Goal: Task Accomplishment & Management: Complete application form

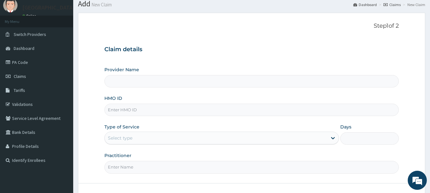
scroll to position [22, 0]
click at [165, 108] on input "HMO ID" at bounding box center [251, 109] width 295 height 12
paste input "DGC/10040/A"
type input "DGC/10040/A"
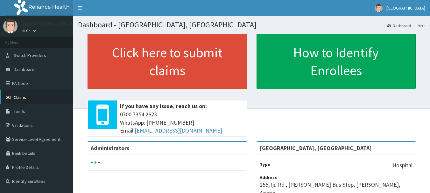
click at [15, 96] on span "Claims" at bounding box center [20, 98] width 12 height 6
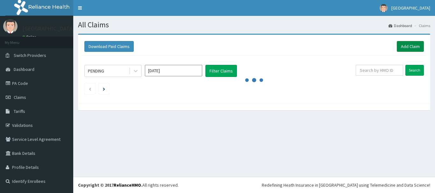
click at [411, 46] on link "Add Claim" at bounding box center [410, 46] width 27 height 11
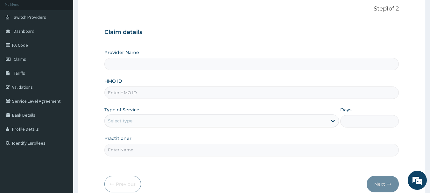
scroll to position [39, 0]
click at [188, 91] on input "HMO ID" at bounding box center [251, 92] width 295 height 12
type input "Osuntuyi Medical Centre, Iju"
paste input "DGC/10040/A"
type input "DGC/10040/A"
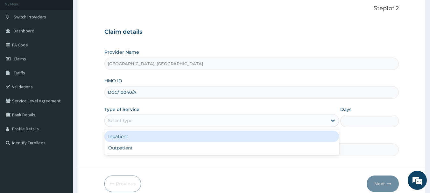
click at [116, 148] on div "Outpatient" at bounding box center [221, 147] width 235 height 11
type input "1"
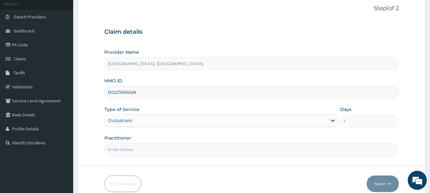
click at [132, 149] on input "Practitioner" at bounding box center [251, 150] width 295 height 12
type input "Dr Calista"
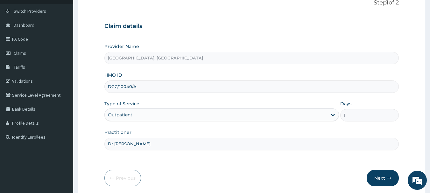
scroll to position [68, 0]
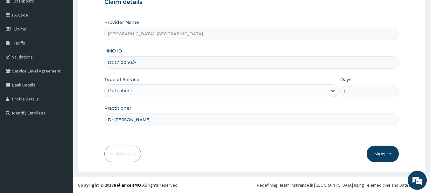
click at [386, 157] on button "Next" at bounding box center [383, 154] width 32 height 17
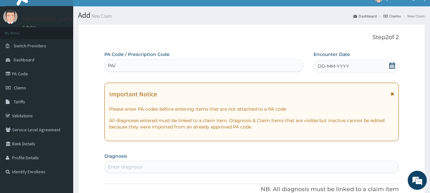
scroll to position [0, 0]
type input "PA/726FD9"
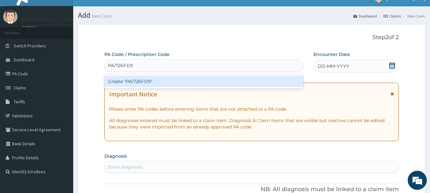
click at [195, 83] on div "Create "PA/726FD9"" at bounding box center [203, 81] width 199 height 11
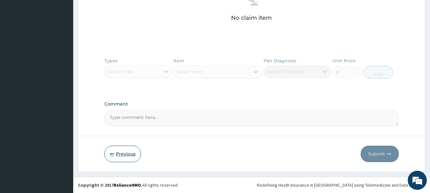
click at [123, 157] on button "Previous" at bounding box center [122, 154] width 37 height 17
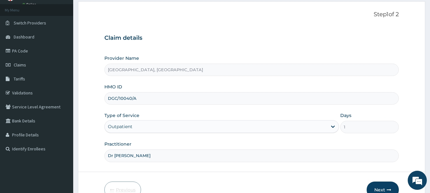
scroll to position [20, 0]
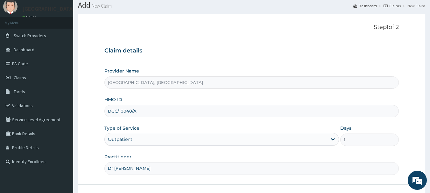
click at [159, 110] on input "DGC/10040/A" at bounding box center [251, 111] width 295 height 12
type input "D"
paste input "DGC/10040/C"
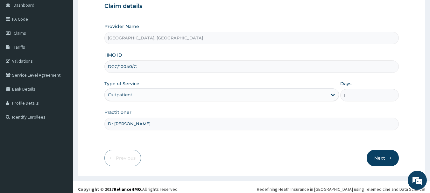
scroll to position [68, 0]
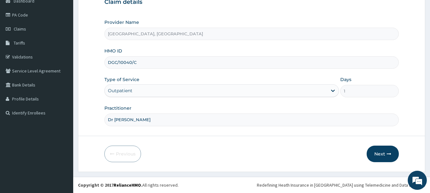
type input "DGC/10040/C"
click at [186, 118] on input "Dr Calista" at bounding box center [251, 120] width 295 height 12
click at [386, 158] on button "Next" at bounding box center [383, 154] width 32 height 17
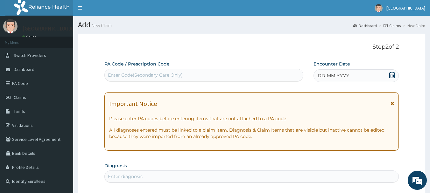
scroll to position [0, 0]
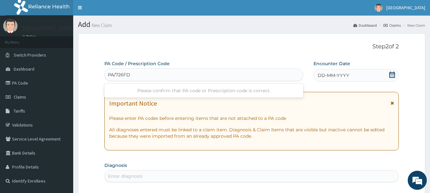
type input "PA/726FD9"
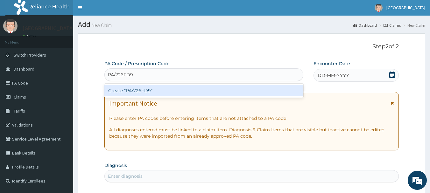
click at [195, 95] on div "Create "PA/726FD9"" at bounding box center [203, 90] width 199 height 11
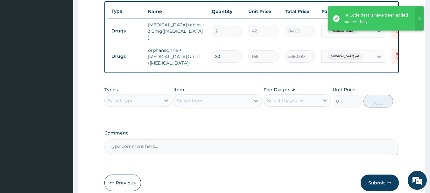
scroll to position [244, 0]
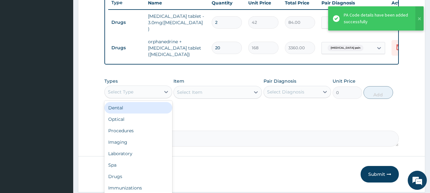
click at [121, 134] on div "Procedures" at bounding box center [138, 130] width 68 height 11
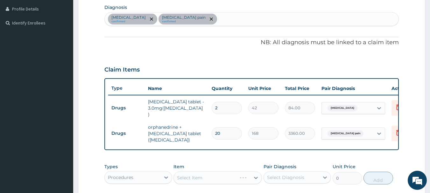
scroll to position [147, 0]
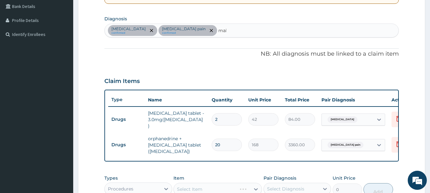
type input "mala"
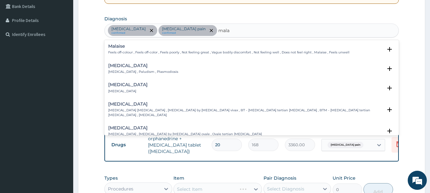
click at [139, 69] on div "Malaria Malaria , Paludism , Plasmodiosis" at bounding box center [143, 68] width 70 height 11
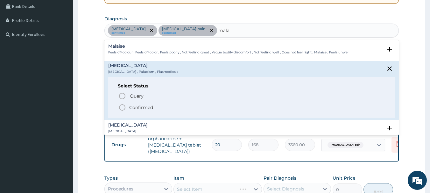
click at [120, 108] on icon "status option filled" at bounding box center [122, 108] width 8 height 8
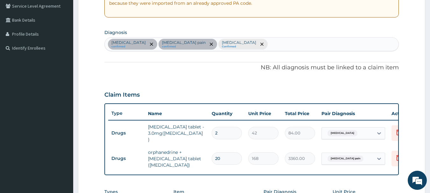
scroll to position [128, 0]
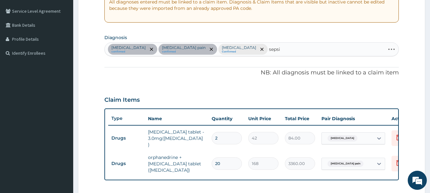
type input "[MEDICAL_DATA]"
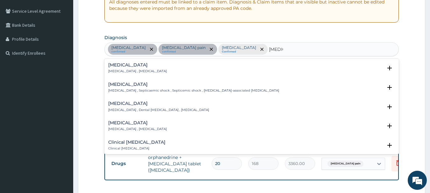
click at [133, 72] on p "[MEDICAL_DATA] , [MEDICAL_DATA]" at bounding box center [137, 71] width 59 height 4
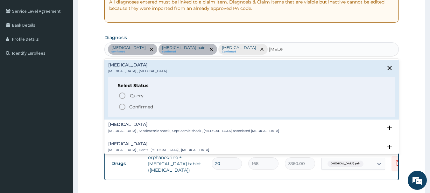
click at [125, 108] on circle "status option filled" at bounding box center [122, 107] width 6 height 6
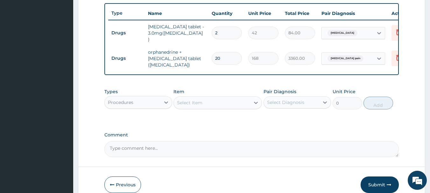
scroll to position [235, 0]
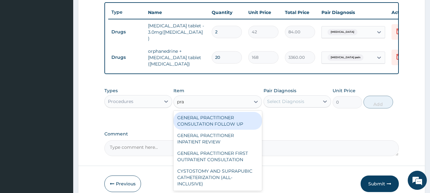
type input "prac"
click at [229, 159] on div "GENERAL PRACTITIONER FIRST OUTPATIENT CONSULTATION" at bounding box center [217, 157] width 88 height 18
type input "3750"
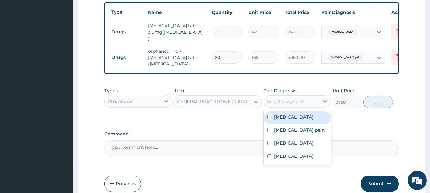
click at [285, 146] on label "[MEDICAL_DATA]" at bounding box center [293, 143] width 39 height 6
checkbox input "true"
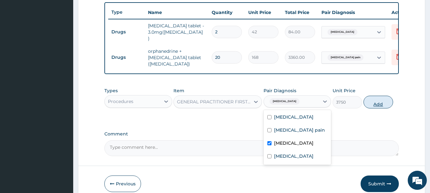
click at [389, 106] on button "Add" at bounding box center [378, 102] width 30 height 13
type input "0"
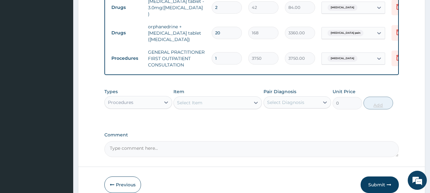
scroll to position [291, 0]
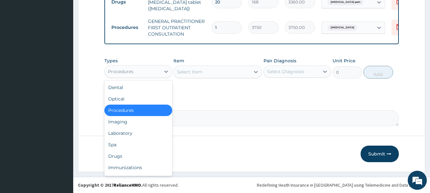
click at [114, 160] on div "Drugs" at bounding box center [138, 156] width 68 height 11
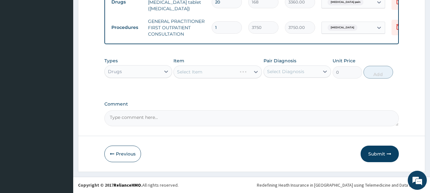
click at [249, 74] on div "Select Item" at bounding box center [217, 72] width 88 height 13
click at [234, 74] on div "Select Item" at bounding box center [217, 72] width 88 height 13
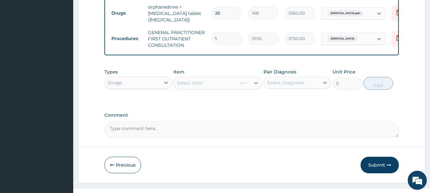
scroll to position [273, 0]
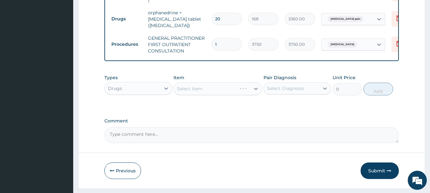
click at [241, 89] on div "Select Item" at bounding box center [217, 88] width 88 height 13
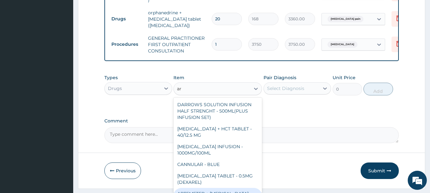
type input "a"
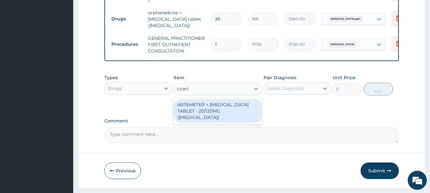
type input "coarte"
click at [228, 111] on div "ARTEMETER + LUMEFANTRINE TABLET - 20/120MG (COARTEM)" at bounding box center [217, 111] width 88 height 24
type input "210"
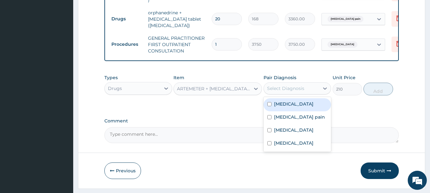
click at [286, 135] on div "Malaria" at bounding box center [297, 130] width 68 height 13
checkbox input "true"
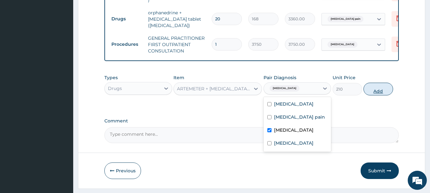
click at [384, 93] on button "Add" at bounding box center [378, 89] width 30 height 13
type input "0"
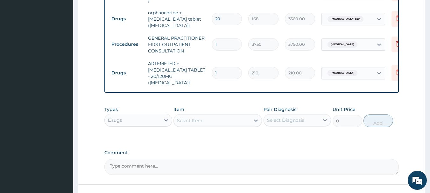
type input "0.00"
type input "2"
type input "420.00"
type input "24"
type input "5040.00"
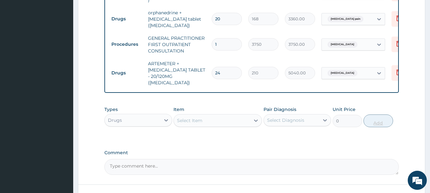
type input "24"
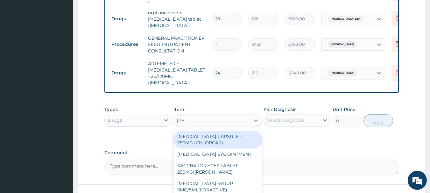
type input "lorat"
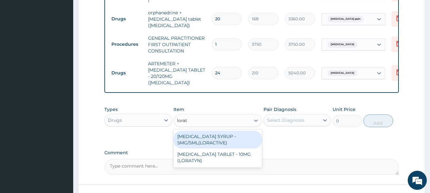
click at [219, 151] on div "LORATADINE TABLET - 10MG (LORATYN)" at bounding box center [217, 158] width 88 height 18
type input "98"
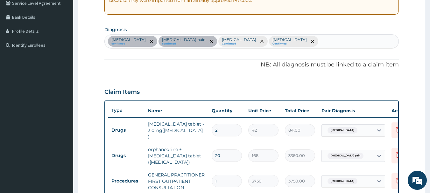
scroll to position [101, 0]
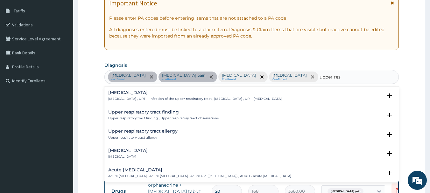
type input "upper resp"
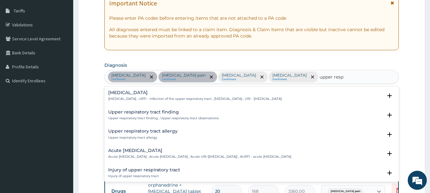
click at [152, 99] on p "Upper respiratory infection , URTI - Infection of the upper respiratory tract ,…" at bounding box center [194, 99] width 173 height 4
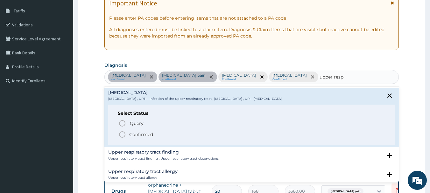
click at [122, 133] on icon "status option filled" at bounding box center [122, 135] width 8 height 8
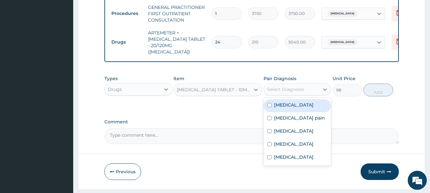
scroll to position [306, 0]
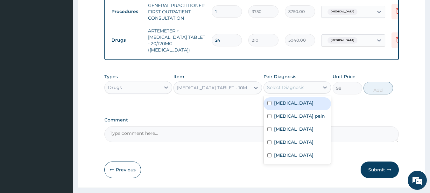
click at [298, 153] on label "Upper respiratory infection" at bounding box center [293, 155] width 39 height 6
checkbox input "true"
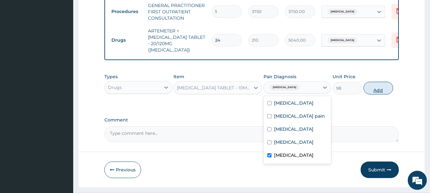
click at [383, 82] on button "Add" at bounding box center [378, 88] width 30 height 13
type input "0"
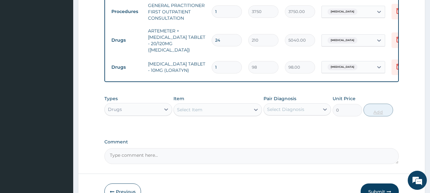
type input "0.00"
type input "5"
type input "490.00"
type input "5"
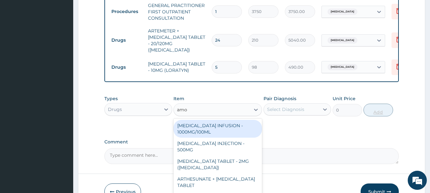
type input "amox"
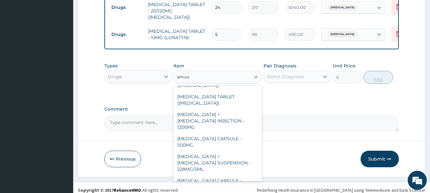
scroll to position [64, 0]
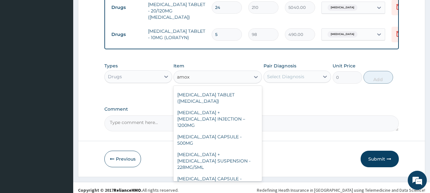
click at [238, 131] on div "AMOXICILLIN CAPSULE - 500MG" at bounding box center [217, 140] width 88 height 18
type input "112"
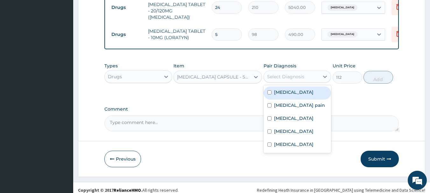
click at [284, 129] on label "Sepsis" at bounding box center [293, 131] width 39 height 6
checkbox input "true"
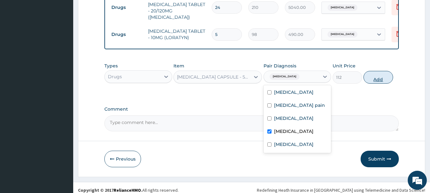
click at [384, 76] on button "Add" at bounding box center [378, 77] width 30 height 13
type input "0"
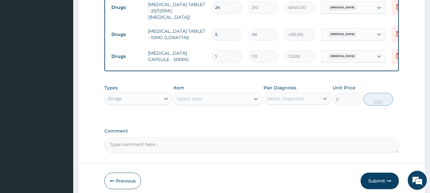
type input "15"
type input "1680.00"
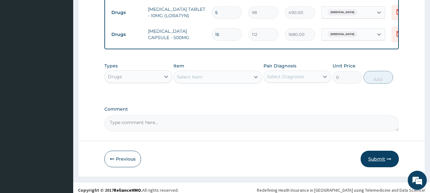
click at [375, 155] on button "Submit" at bounding box center [380, 159] width 38 height 17
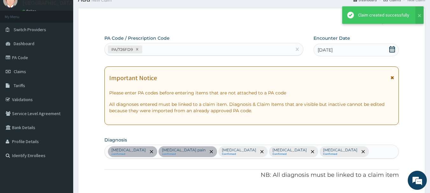
scroll to position [361, 0]
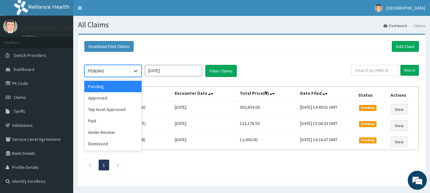
click at [101, 98] on div "Approved" at bounding box center [112, 97] width 57 height 11
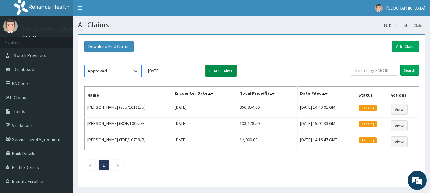
click at [226, 76] on button "Filter Claims" at bounding box center [221, 71] width 32 height 12
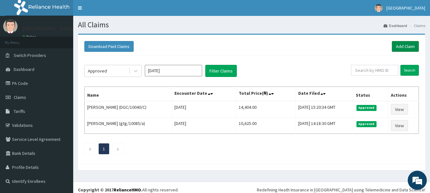
click at [414, 48] on link "Add Claim" at bounding box center [405, 46] width 27 height 11
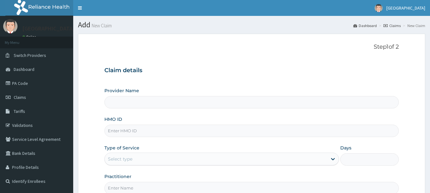
type input "[GEOGRAPHIC_DATA], [GEOGRAPHIC_DATA]"
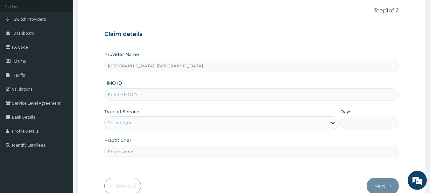
scroll to position [45, 0]
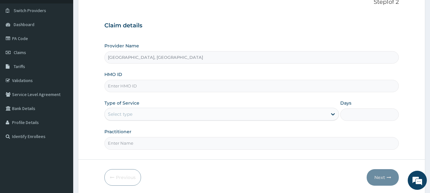
click at [153, 85] on input "HMO ID" at bounding box center [251, 86] width 295 height 12
paste input "ret/13932/a"
type input "ret/13932/a"
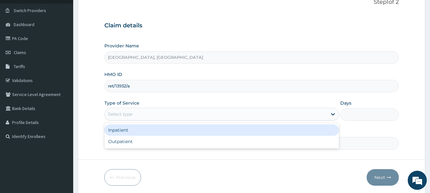
click at [118, 141] on div "Outpatient" at bounding box center [221, 141] width 235 height 11
type input "1"
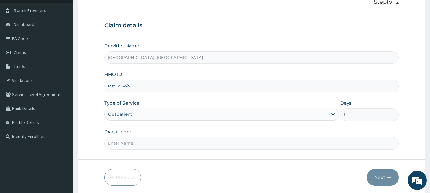
click at [135, 144] on input "Practitioner" at bounding box center [251, 143] width 295 height 12
type input "Dr Calista"
click at [384, 180] on button "Next" at bounding box center [383, 177] width 32 height 17
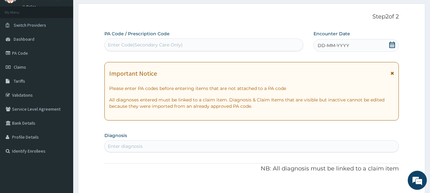
scroll to position [2, 0]
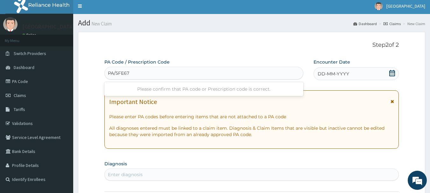
type input "PA/5FE67E"
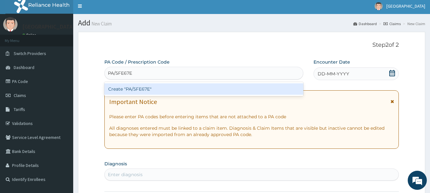
click at [171, 87] on div "Create "PA/5FE67E"" at bounding box center [203, 88] width 199 height 11
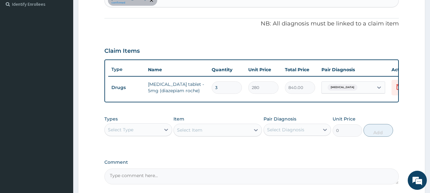
scroll to position [240, 0]
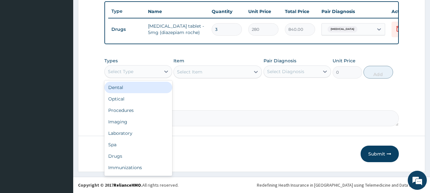
click at [123, 111] on div "Procedures" at bounding box center [138, 110] width 68 height 11
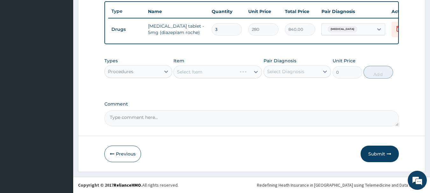
click at [238, 71] on div "Select Item" at bounding box center [217, 72] width 88 height 13
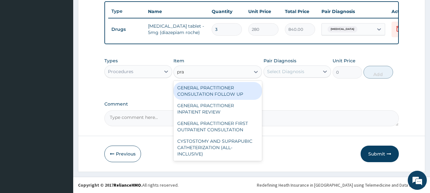
type input "prac"
click at [232, 127] on div "GENERAL PRACTITIONER FIRST OUTPATIENT CONSULTATION" at bounding box center [217, 127] width 88 height 18
type input "3750"
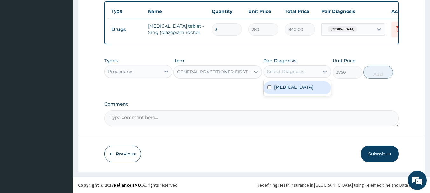
click at [286, 89] on label "Insomnia" at bounding box center [293, 87] width 39 height 6
checkbox input "true"
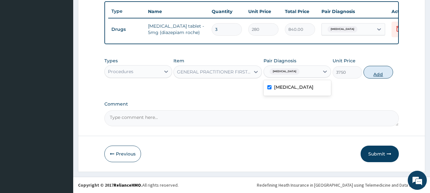
click at [383, 75] on button "Add" at bounding box center [378, 72] width 30 height 13
type input "0"
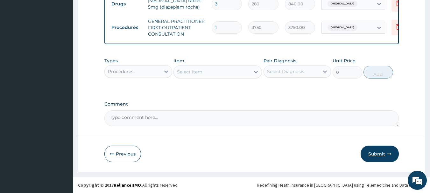
click at [381, 158] on button "Submit" at bounding box center [380, 154] width 38 height 17
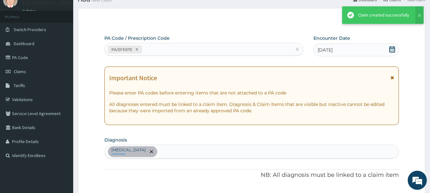
scroll to position [266, 0]
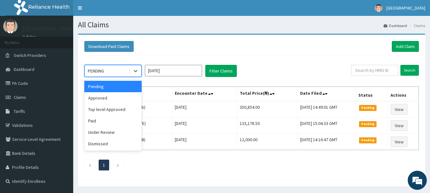
click at [99, 99] on div "Approved" at bounding box center [112, 97] width 57 height 11
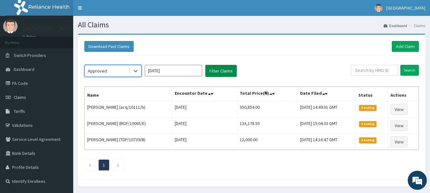
click at [223, 68] on button "Filter Claims" at bounding box center [221, 71] width 32 height 12
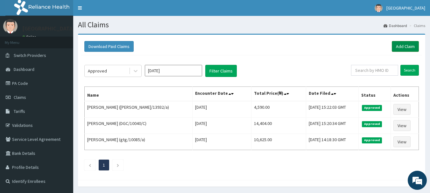
click at [416, 46] on link "Add Claim" at bounding box center [405, 46] width 27 height 11
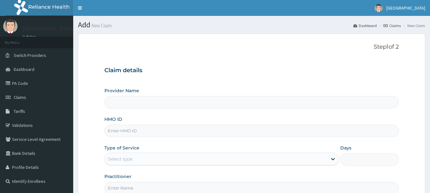
type input "[GEOGRAPHIC_DATA], [GEOGRAPHIC_DATA]"
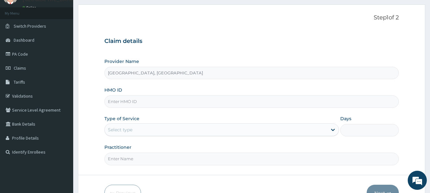
scroll to position [32, 0]
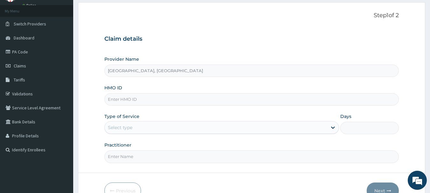
click at [158, 97] on input "HMO ID" at bounding box center [251, 99] width 295 height 12
paste input "REL/10369/A"
type input "REL/10369/A"
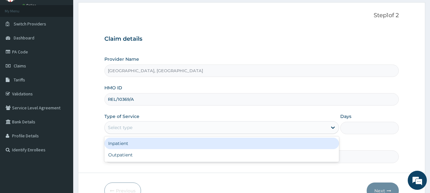
click at [117, 156] on div "Outpatient" at bounding box center [221, 154] width 235 height 11
type input "1"
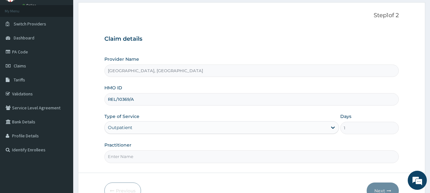
click at [138, 157] on input "Practitioner" at bounding box center [251, 157] width 295 height 12
type input "Dr [PERSON_NAME]"
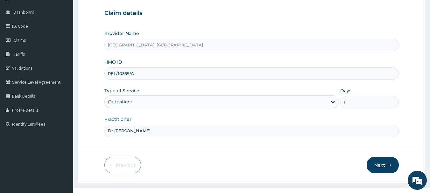
click at [387, 166] on icon "button" at bounding box center [389, 165] width 4 height 4
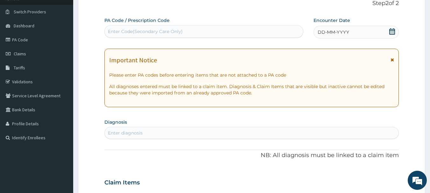
scroll to position [5, 0]
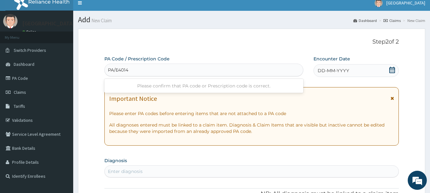
type input "PA/E40143"
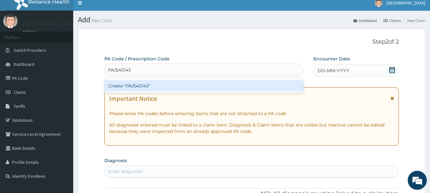
click at [183, 88] on div "Create "PA/E40143"" at bounding box center [203, 85] width 199 height 11
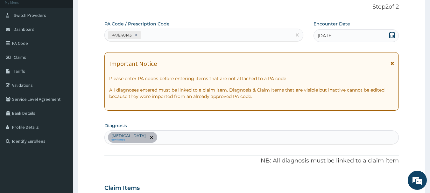
scroll to position [39, 0]
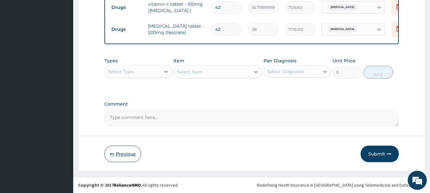
click at [123, 153] on button "Previous" at bounding box center [122, 154] width 37 height 17
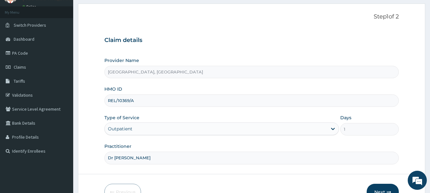
scroll to position [39, 0]
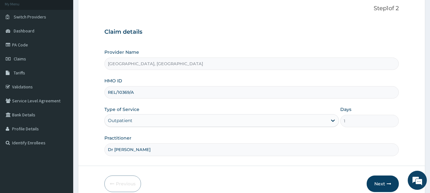
click at [158, 91] on input "REL/10369/A" at bounding box center [251, 92] width 295 height 12
type input "R"
paste input "NIG/10086/B"
type input "NIG/10086/B"
click at [386, 185] on button "Next" at bounding box center [383, 184] width 32 height 17
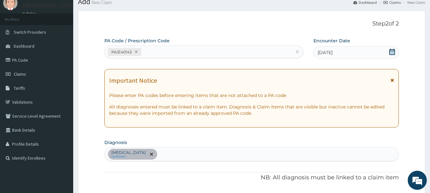
scroll to position [5, 0]
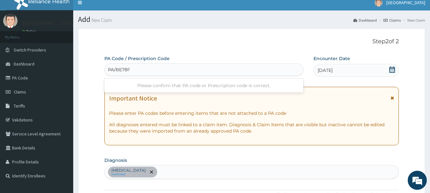
type input "PA/BE78FD"
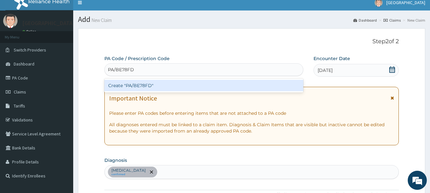
click at [180, 85] on div "Create "PA/BE78FD"" at bounding box center [203, 85] width 199 height 11
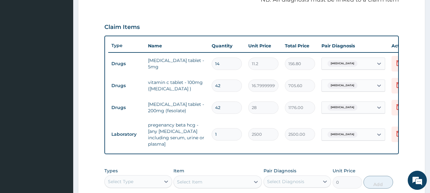
scroll to position [0, 25]
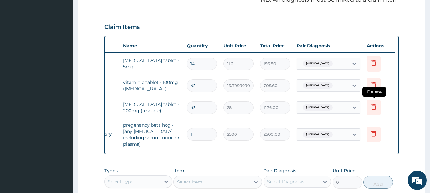
click at [377, 110] on icon at bounding box center [374, 108] width 14 height 16
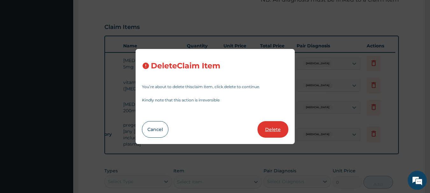
click at [278, 123] on button "Delete" at bounding box center [272, 129] width 31 height 17
type input "1"
type input "2500"
type input "2500.00"
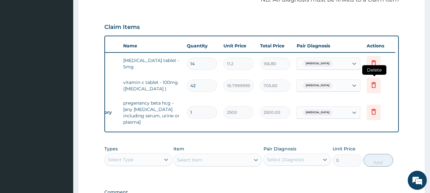
click at [376, 88] on icon at bounding box center [374, 85] width 8 height 8
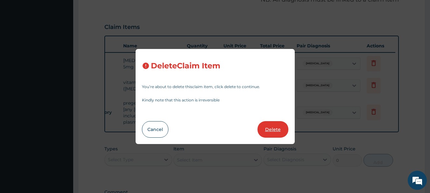
click at [275, 133] on button "Delete" at bounding box center [272, 129] width 31 height 17
type input "1"
type input "2500"
type input "2500.00"
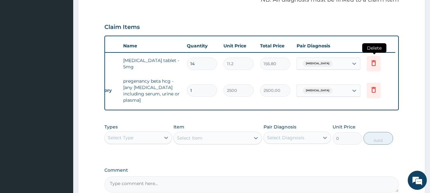
click at [377, 68] on icon at bounding box center [374, 64] width 14 height 16
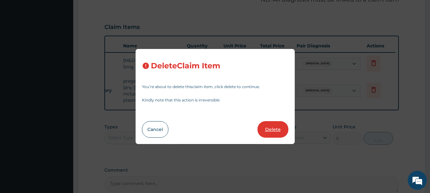
click at [276, 126] on button "Delete" at bounding box center [272, 129] width 31 height 17
type input "1"
type input "2500"
type input "2500.00"
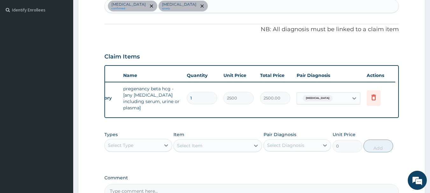
scroll to position [155, 0]
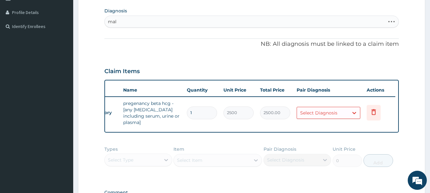
type input "mala"
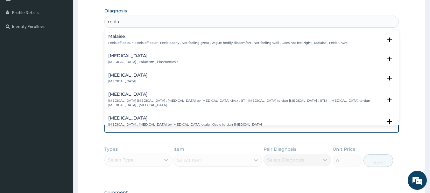
click at [144, 62] on p "Malaria , Paludism , Plasmodiosis" at bounding box center [143, 62] width 70 height 4
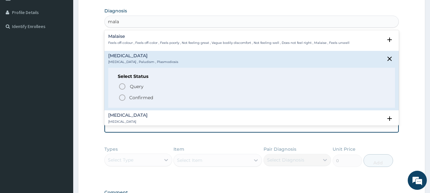
click at [121, 96] on icon "status option filled" at bounding box center [122, 98] width 8 height 8
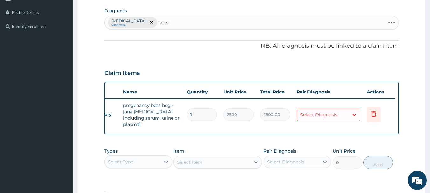
type input "sepsis"
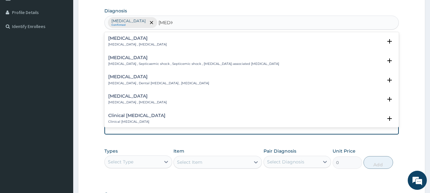
click at [140, 41] on div "Sepsis Systemic infection , Sepsis" at bounding box center [137, 41] width 59 height 11
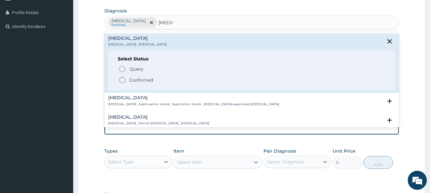
click at [123, 78] on icon "status option filled" at bounding box center [122, 80] width 8 height 8
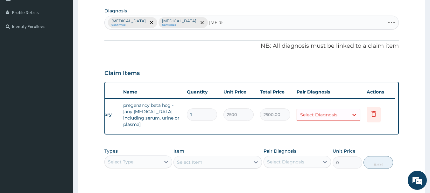
type input "ameno"
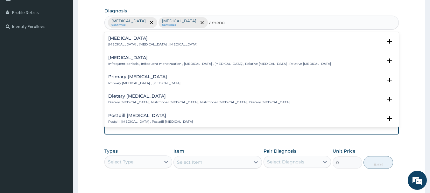
click at [134, 41] on div "Amenorrhea Amenorrhea , Absence of menstruation , Amenorrhoea" at bounding box center [152, 41] width 89 height 11
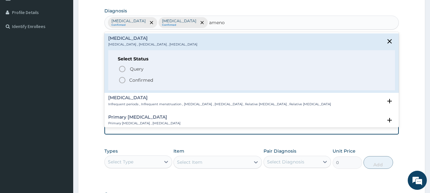
scroll to position [10, 0]
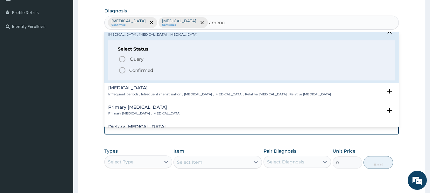
click at [120, 69] on icon "status option filled" at bounding box center [122, 71] width 8 height 8
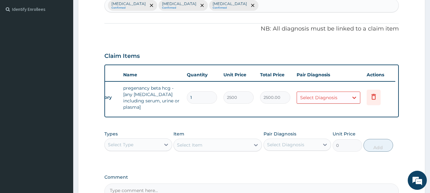
scroll to position [184, 0]
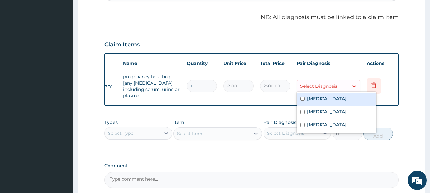
click at [330, 126] on label "Amenorrhea" at bounding box center [326, 125] width 39 height 6
checkbox input "true"
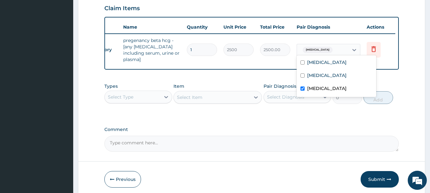
scroll to position [244, 0]
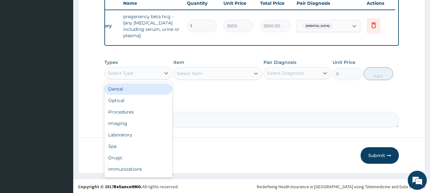
click at [121, 109] on div "Procedures" at bounding box center [138, 111] width 68 height 11
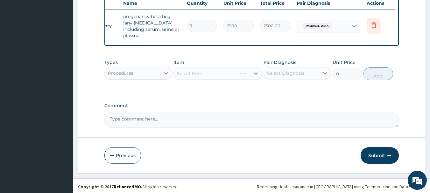
click at [235, 75] on div "Select Item" at bounding box center [217, 73] width 88 height 13
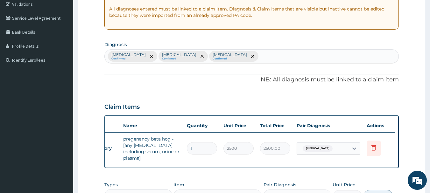
scroll to position [121, 0]
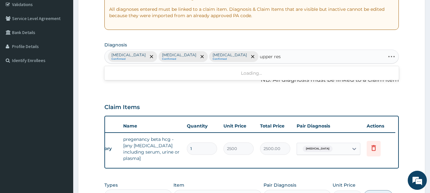
type input "upper resp"
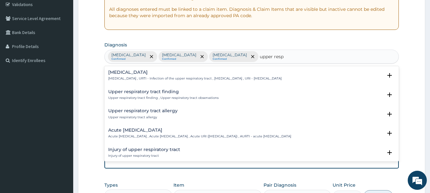
click at [152, 74] on h4 "Upper respiratory infection" at bounding box center [194, 72] width 173 height 5
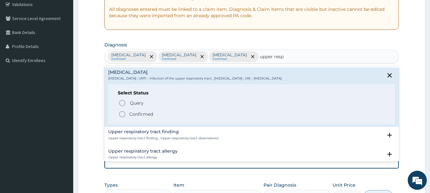
click at [119, 116] on icon "status option filled" at bounding box center [122, 114] width 8 height 8
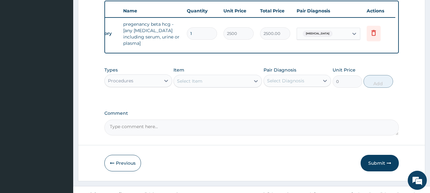
scroll to position [244, 0]
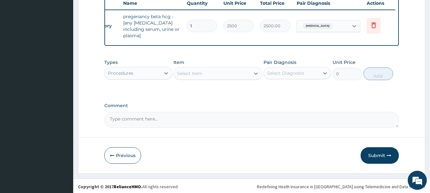
click at [260, 112] on textarea "Comment" at bounding box center [251, 120] width 295 height 16
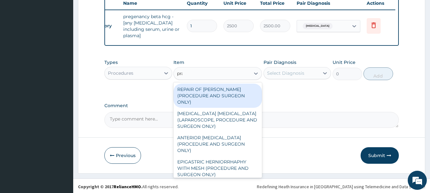
type input "prac"
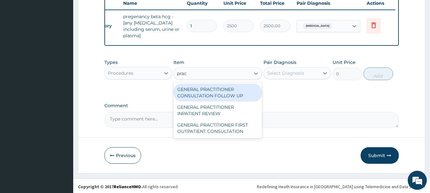
click at [232, 124] on div "GENERAL PRACTITIONER FIRST OUTPATIENT CONSULTATION" at bounding box center [217, 128] width 88 height 18
type input "3750"
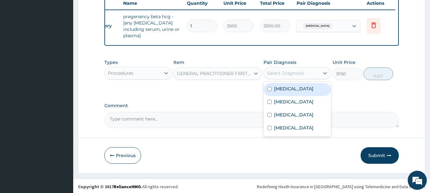
click at [283, 88] on label "Malaria" at bounding box center [293, 89] width 39 height 6
checkbox input "true"
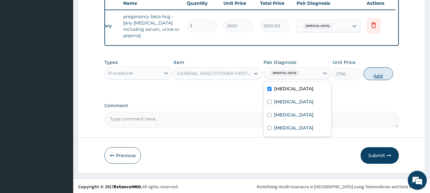
click at [383, 76] on button "Add" at bounding box center [378, 73] width 30 height 13
type input "0"
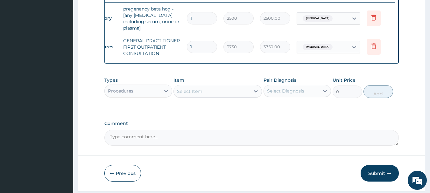
scroll to position [269, 0]
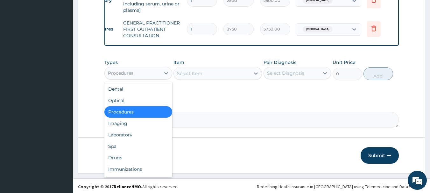
click at [120, 134] on div "Laboratory" at bounding box center [138, 134] width 68 height 11
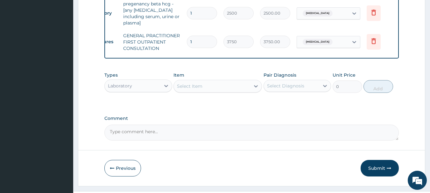
scroll to position [257, 0]
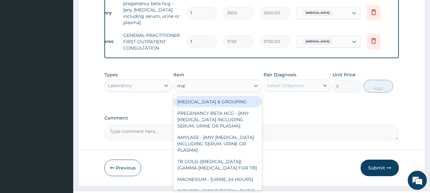
type input "mala"
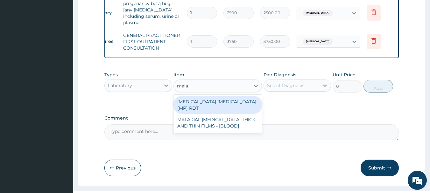
click at [227, 114] on div "MALARIAL PARASITE THICK AND THIN FILMS - [BLOOD]" at bounding box center [217, 123] width 88 height 18
type input "2187.5"
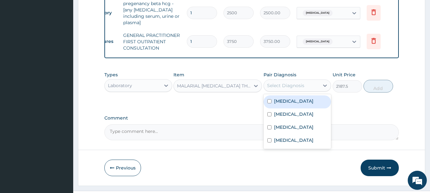
click at [284, 102] on label "Malaria" at bounding box center [293, 101] width 39 height 6
checkbox input "true"
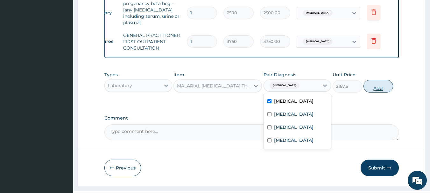
click at [387, 87] on button "Add" at bounding box center [378, 86] width 30 height 13
type input "0"
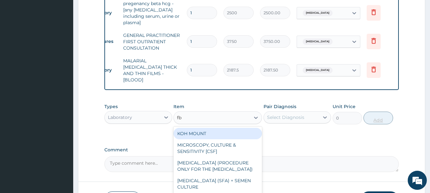
type input "fbc"
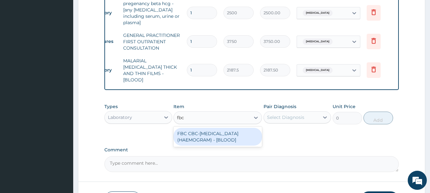
click at [236, 128] on div "FBC CBC-COMPLETE BLOOD COUNT (HAEMOGRAM) - [BLOOD]" at bounding box center [217, 137] width 88 height 18
type input "5000"
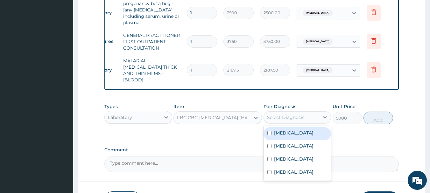
click at [282, 141] on div "Sepsis" at bounding box center [297, 146] width 68 height 13
checkbox input "true"
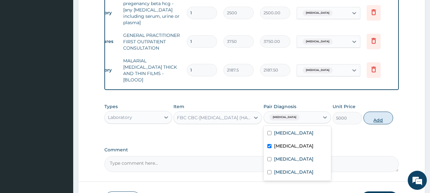
click at [376, 114] on button "Add" at bounding box center [378, 118] width 30 height 13
type input "0"
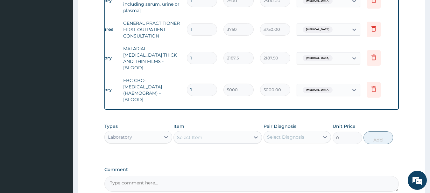
scroll to position [305, 0]
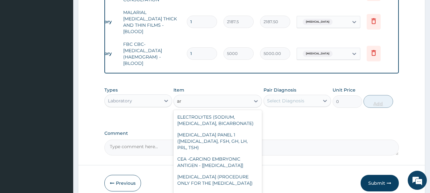
type input "a"
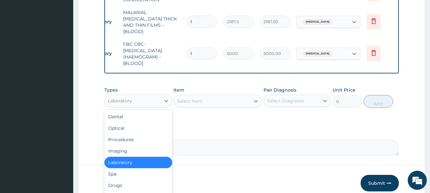
click at [114, 180] on div "Drugs" at bounding box center [138, 185] width 68 height 11
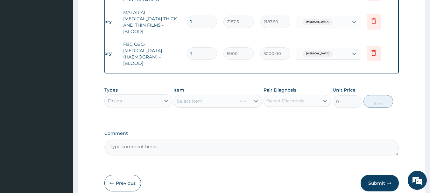
click at [237, 95] on div "Select Item" at bounding box center [217, 101] width 88 height 13
click at [238, 95] on div "Select Item" at bounding box center [217, 101] width 88 height 13
click at [239, 95] on div "Select Item" at bounding box center [217, 101] width 88 height 13
click at [241, 95] on div "Select Item" at bounding box center [217, 101] width 88 height 13
click at [222, 95] on div "Select Item" at bounding box center [217, 101] width 88 height 13
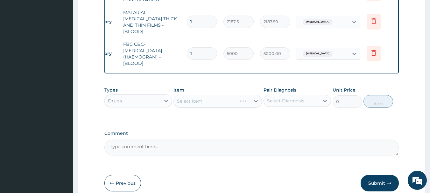
click at [241, 95] on div "Select Item" at bounding box center [217, 101] width 88 height 13
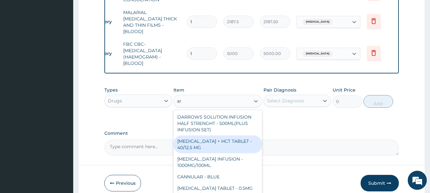
type input "a"
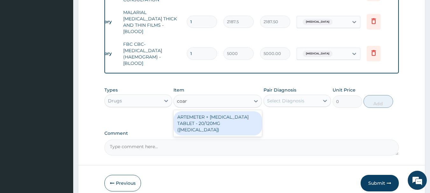
type input "coarte"
click at [232, 111] on div "ARTEMETER + LUMEFANTRINE TABLET - 20/120MG (COARTEM)" at bounding box center [217, 123] width 88 height 24
type input "210"
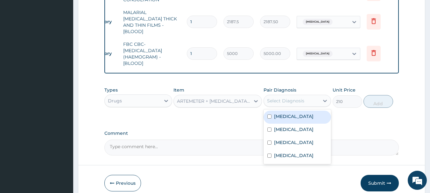
click at [285, 113] on label "Malaria" at bounding box center [293, 116] width 39 height 6
checkbox input "true"
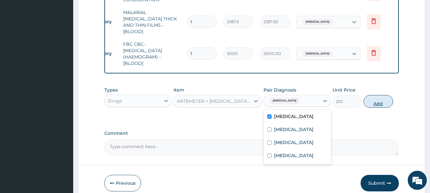
click at [387, 99] on button "Add" at bounding box center [378, 101] width 30 height 13
type input "0"
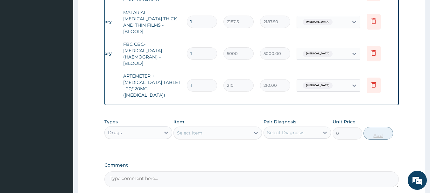
type input "0.00"
type input "2"
type input "420.00"
type input "24"
type input "5040.00"
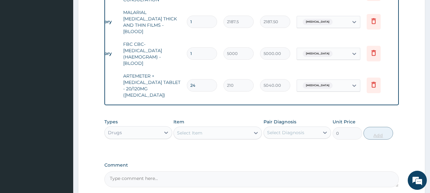
type input "24"
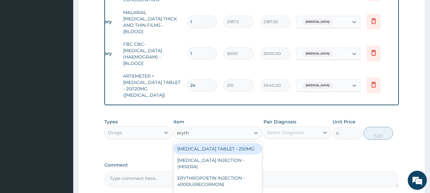
type input "erythr"
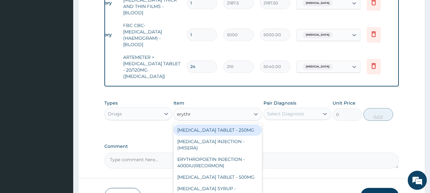
scroll to position [352, 0]
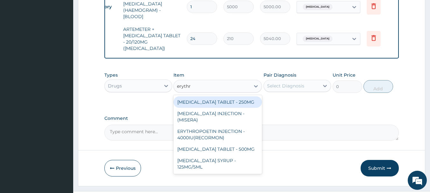
click at [234, 144] on div "ERYTHROMYCIN TABLET - 500MG" at bounding box center [217, 149] width 88 height 11
type input "140"
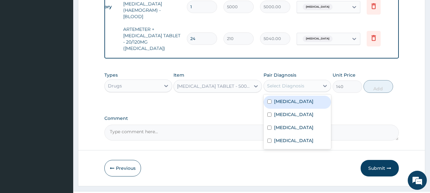
click at [300, 137] on label "Upper respiratory infection" at bounding box center [293, 140] width 39 height 6
checkbox input "true"
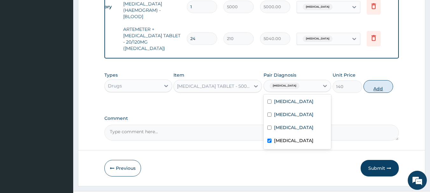
click at [381, 80] on button "Add" at bounding box center [378, 86] width 30 height 13
type input "0"
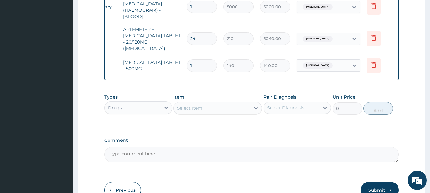
type input "15"
type input "2100.00"
type input "15"
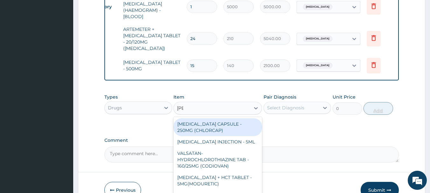
type input "lorat"
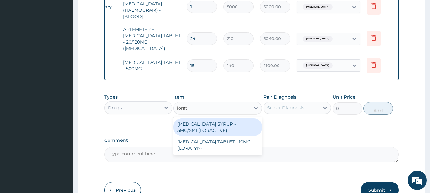
click at [213, 136] on div "LORATADINE TABLET - 10MG (LORATYN)" at bounding box center [217, 145] width 88 height 18
type input "98"
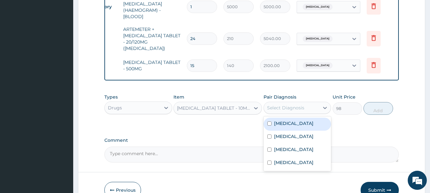
click at [296, 159] on label "Upper respiratory infection" at bounding box center [293, 162] width 39 height 6
checkbox input "true"
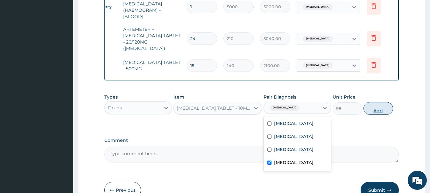
click at [383, 102] on button "Add" at bounding box center [378, 108] width 30 height 13
type input "0"
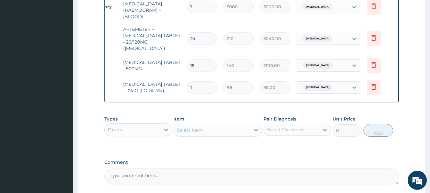
type input "10"
type input "980.00"
type input "10"
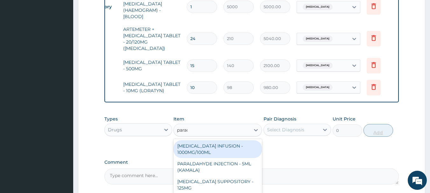
type input "parace"
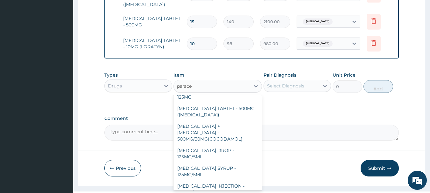
scroll to position [67, 0]
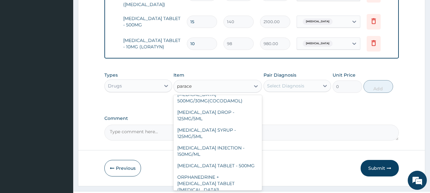
click at [237, 160] on div "PARACETAMOL TABLET - 500MG" at bounding box center [217, 165] width 88 height 11
type input "33.599999999999994"
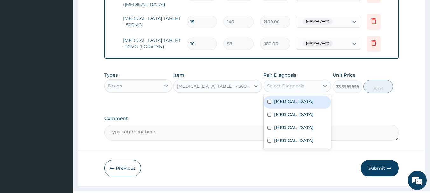
click at [283, 96] on div "Malaria" at bounding box center [297, 102] width 68 height 13
checkbox input "true"
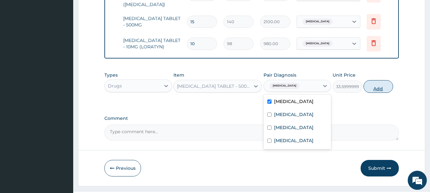
click at [384, 80] on button "Add" at bounding box center [378, 86] width 30 height 13
type input "0"
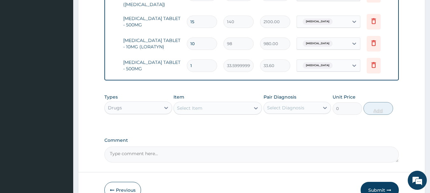
type input "18"
type input "604.80"
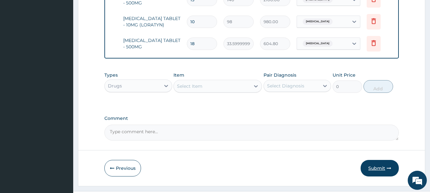
click at [383, 160] on button "Submit" at bounding box center [380, 168] width 38 height 17
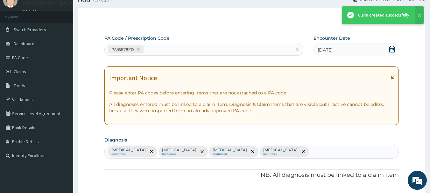
scroll to position [418, 0]
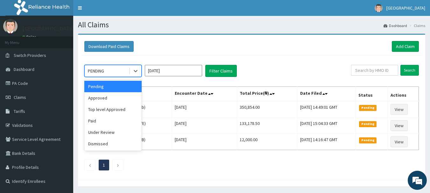
click at [94, 98] on div "Approved" at bounding box center [112, 97] width 57 height 11
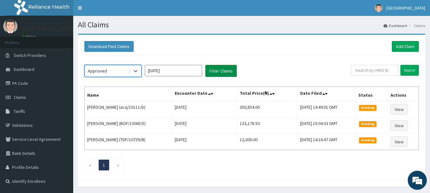
click at [228, 67] on button "Filter Claims" at bounding box center [221, 71] width 32 height 12
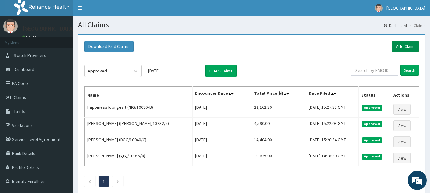
click at [412, 47] on link "Add Claim" at bounding box center [405, 46] width 27 height 11
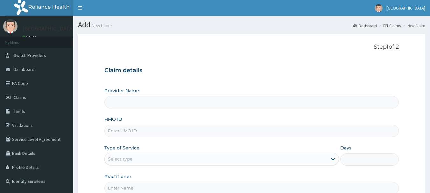
type input "[GEOGRAPHIC_DATA], [GEOGRAPHIC_DATA]"
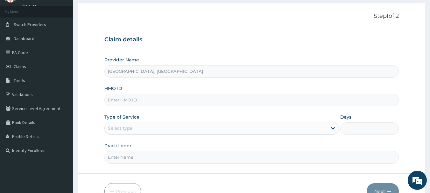
scroll to position [39, 0]
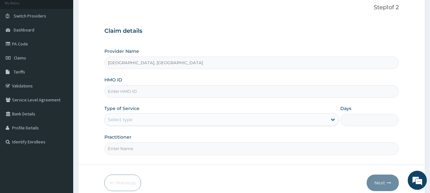
click at [151, 90] on input "HMO ID" at bounding box center [251, 91] width 295 height 12
paste input "OHT/10347/A"
type input "OHT/10347/A"
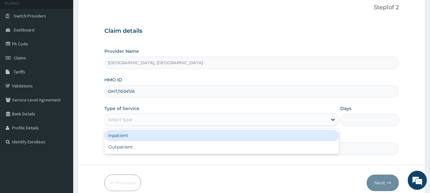
click at [120, 149] on div "Outpatient" at bounding box center [221, 146] width 235 height 11
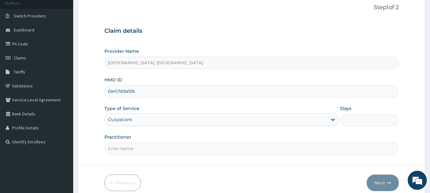
type input "1"
click at [131, 151] on input "Practitioner" at bounding box center [251, 149] width 295 height 12
type input "DR Adesipe"
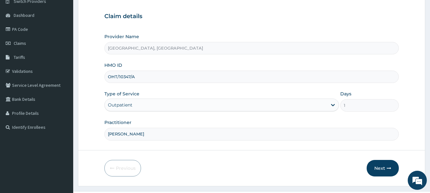
scroll to position [68, 0]
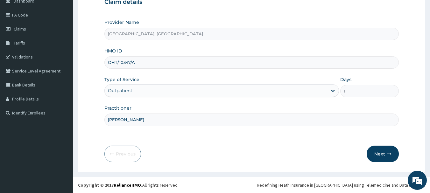
click at [386, 152] on button "Next" at bounding box center [383, 154] width 32 height 17
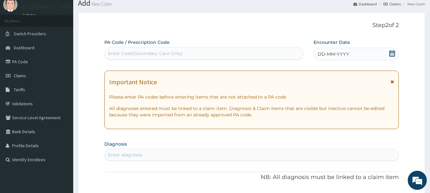
scroll to position [0, 0]
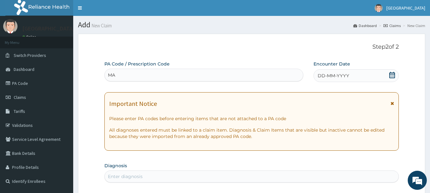
type input "M"
click at [336, 73] on span "DD-MM-YYYY" at bounding box center [334, 76] width 32 height 6
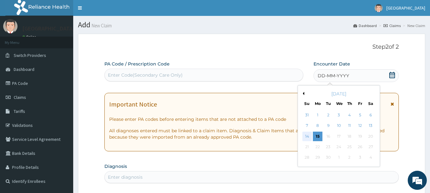
click at [306, 136] on div "14" at bounding box center [307, 137] width 10 height 10
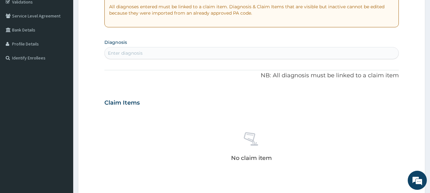
scroll to position [129, 0]
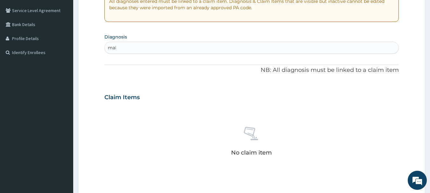
type input "mala"
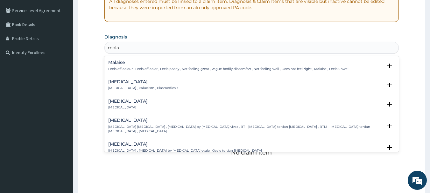
click at [130, 88] on p "Malaria , Paludism , Plasmodiosis" at bounding box center [143, 88] width 70 height 4
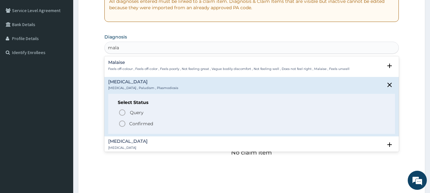
click at [122, 123] on icon "status option filled" at bounding box center [122, 124] width 8 height 8
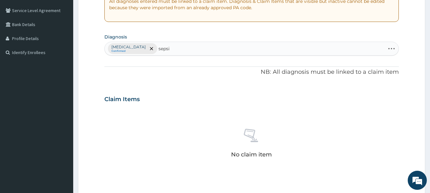
type input "sepsis"
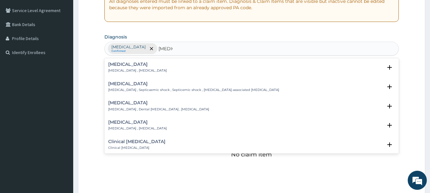
click at [139, 70] on p "Systemic infection , Sepsis" at bounding box center [137, 70] width 59 height 4
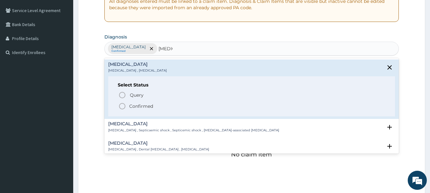
click at [121, 106] on icon "status option filled" at bounding box center [122, 106] width 8 height 8
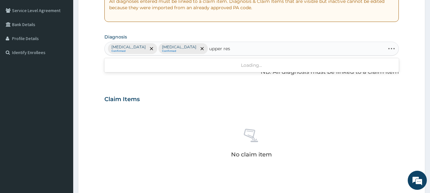
type input "upper resp"
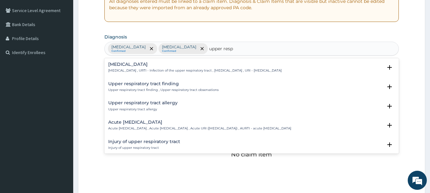
click at [145, 68] on div "Upper respiratory infection Upper respiratory infection , URTI - Infection of t…" at bounding box center [194, 67] width 173 height 11
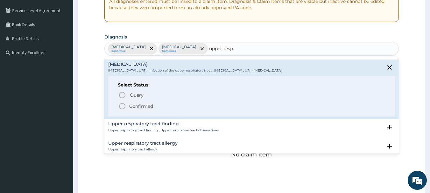
click at [124, 104] on circle "status option filled" at bounding box center [122, 106] width 6 height 6
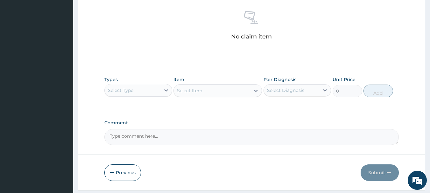
scroll to position [266, 0]
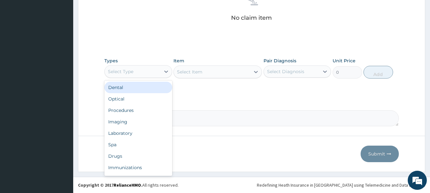
click at [122, 113] on div "Procedures" at bounding box center [138, 110] width 68 height 11
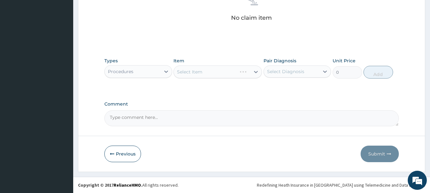
click at [243, 74] on div "Select Item" at bounding box center [217, 72] width 88 height 13
click at [238, 74] on div "Select Item" at bounding box center [217, 72] width 88 height 13
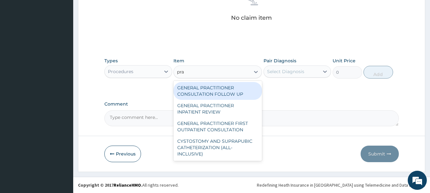
type input "prac"
click at [233, 126] on div "GENERAL PRACTITIONER FIRST OUTPATIENT CONSULTATION" at bounding box center [217, 127] width 88 height 18
type input "3750"
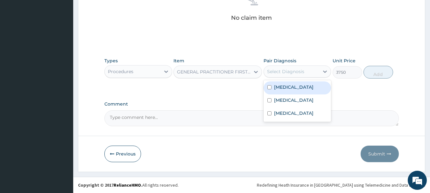
click at [280, 88] on label "Malaria" at bounding box center [293, 87] width 39 height 6
checkbox input "true"
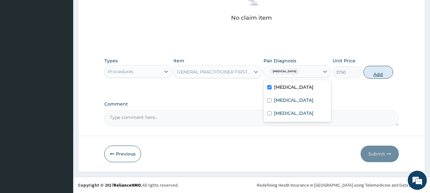
click at [385, 74] on button "Add" at bounding box center [378, 72] width 30 height 13
type input "0"
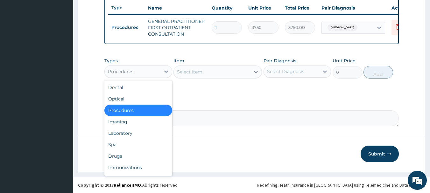
click at [122, 133] on div "Laboratory" at bounding box center [138, 133] width 68 height 11
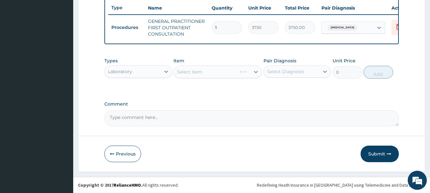
click at [222, 75] on div "Select Item" at bounding box center [217, 72] width 88 height 13
click at [235, 73] on div "Select Item" at bounding box center [217, 72] width 88 height 13
click at [237, 75] on div "Select Item" at bounding box center [217, 72] width 88 height 13
click at [247, 74] on div "Select Item" at bounding box center [217, 72] width 88 height 13
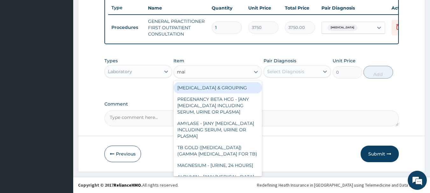
type input "mala"
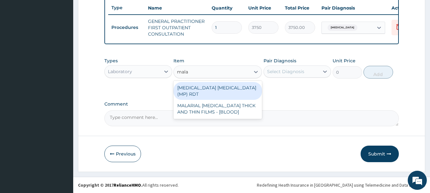
click at [234, 105] on div "MALARIAL PARASITE THICK AND THIN FILMS - [BLOOD]" at bounding box center [217, 109] width 88 height 18
type input "2187.5"
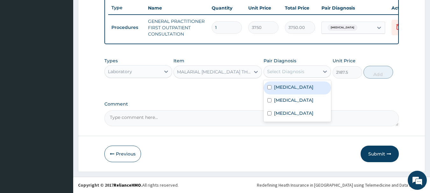
click at [285, 88] on label "Malaria" at bounding box center [293, 87] width 39 height 6
checkbox input "true"
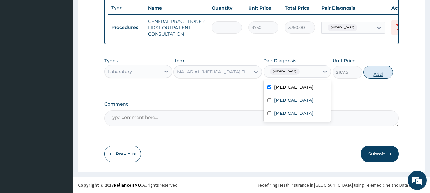
click at [385, 72] on button "Add" at bounding box center [378, 72] width 30 height 13
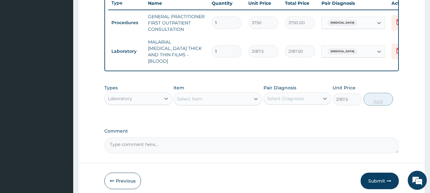
type input "0"
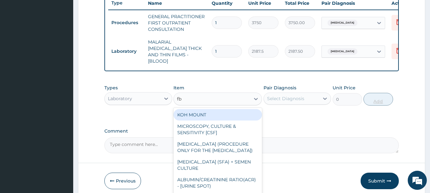
type input "fbc"
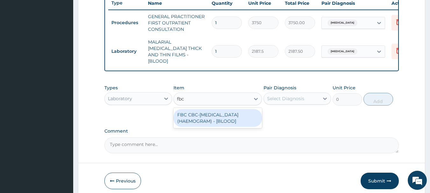
click at [234, 119] on div "FBC CBC-COMPLETE BLOOD COUNT (HAEMOGRAM) - [BLOOD]" at bounding box center [217, 118] width 88 height 18
type input "5000"
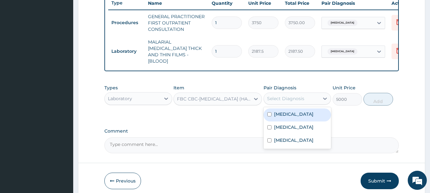
click at [282, 127] on label "Sepsis" at bounding box center [293, 127] width 39 height 6
checkbox input "true"
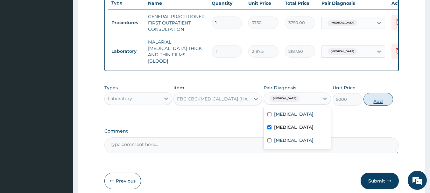
click at [382, 102] on button "Add" at bounding box center [378, 99] width 30 height 13
type input "0"
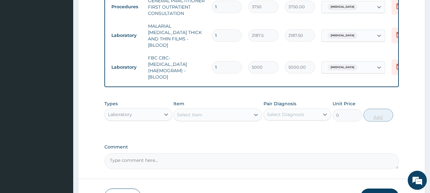
scroll to position [301, 0]
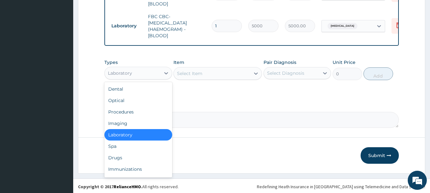
click at [115, 156] on div "Drugs" at bounding box center [138, 157] width 68 height 11
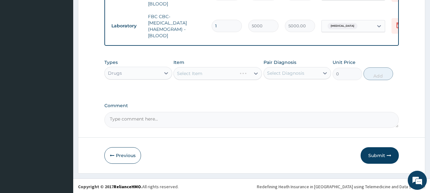
click at [234, 68] on div "Select Item" at bounding box center [217, 73] width 88 height 13
click at [235, 70] on div "Select Item" at bounding box center [217, 73] width 88 height 13
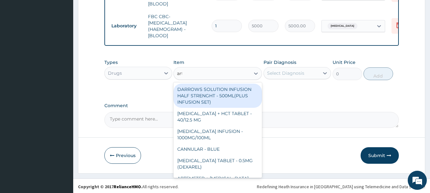
type input "arte"
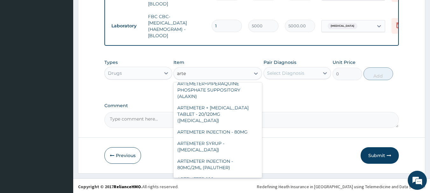
scroll to position [51, 0]
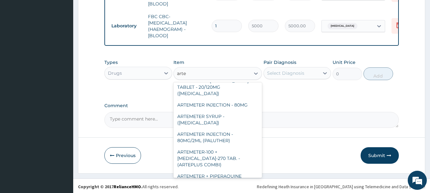
click at [221, 129] on div "ARTEMETER INJECTION - 80MG/2ML (PALUTHER)" at bounding box center [217, 138] width 88 height 18
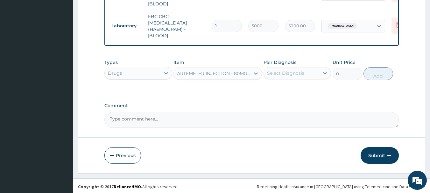
type input "700"
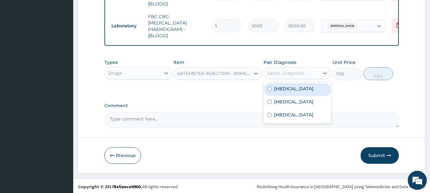
click at [285, 88] on label "Malaria" at bounding box center [293, 89] width 39 height 6
checkbox input "true"
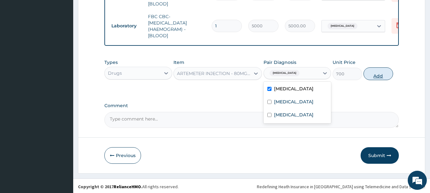
click at [388, 76] on button "Add" at bounding box center [378, 73] width 30 height 13
type input "0"
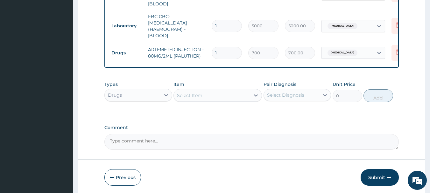
type input "0.00"
type input "6"
type input "4200.00"
type input "6"
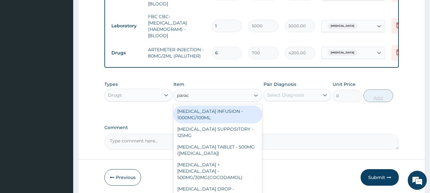
type input "parace"
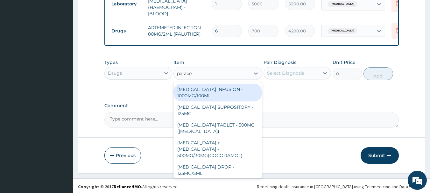
scroll to position [67, 0]
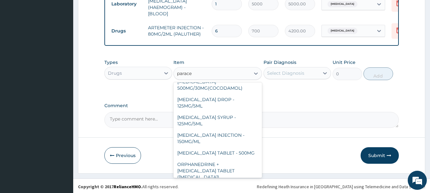
click at [227, 130] on div "PARACETAMOL INJECTION - 150MG/ML" at bounding box center [217, 139] width 88 height 18
type input "560"
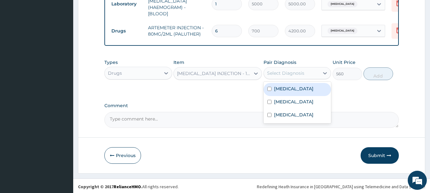
click at [284, 87] on label "Malaria" at bounding box center [293, 89] width 39 height 6
checkbox input "true"
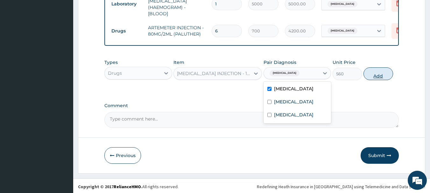
click at [388, 76] on button "Add" at bounding box center [378, 73] width 30 height 13
type input "0"
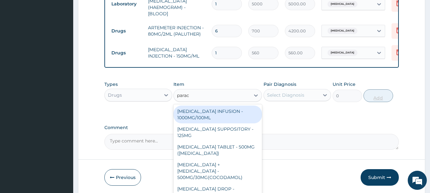
type input "parace"
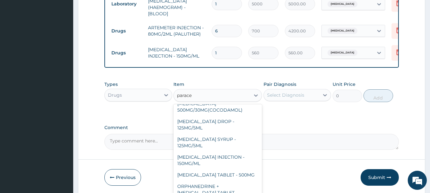
click at [238, 169] on div "PARACETAMOL TABLET - 500MG" at bounding box center [217, 174] width 88 height 11
type input "33.599999999999994"
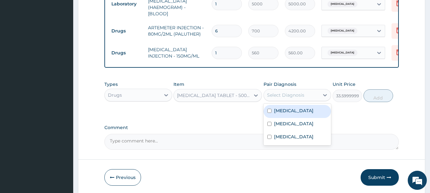
click at [283, 109] on label "Malaria" at bounding box center [293, 111] width 39 height 6
checkbox input "true"
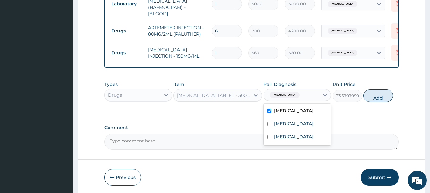
click at [384, 95] on button "Add" at bounding box center [378, 95] width 30 height 13
type input "0"
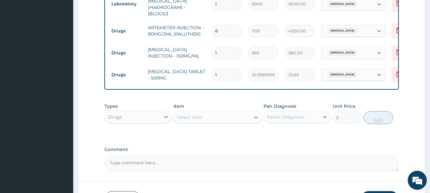
type input "18"
type input "604.80"
type input "18"
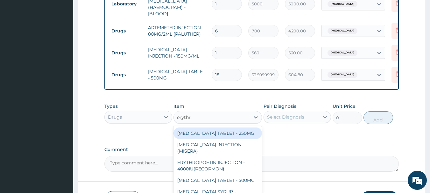
type input "erythro"
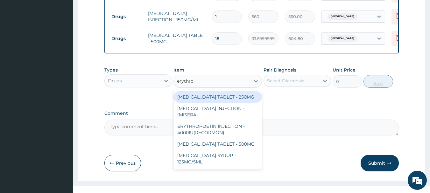
scroll to position [367, 0]
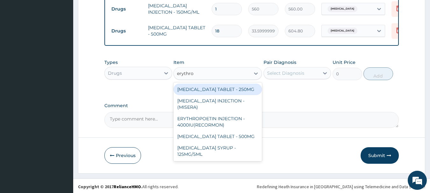
click at [234, 134] on div "ERYTHROMYCIN TABLET - 500MG" at bounding box center [217, 136] width 88 height 11
type input "140"
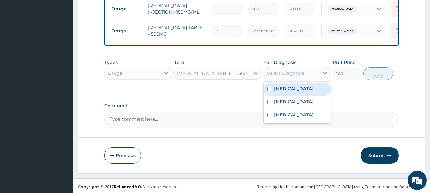
click at [293, 117] on label "Upper respiratory infection" at bounding box center [293, 115] width 39 height 6
checkbox input "true"
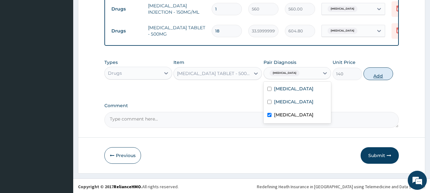
click at [384, 74] on button "Add" at bounding box center [378, 73] width 30 height 13
type input "0"
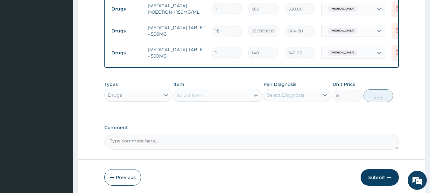
type input "10"
type input "1400.00"
type input "10"
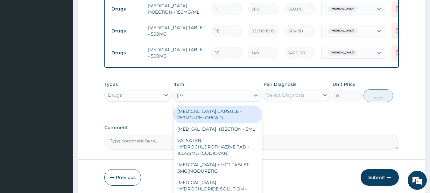
type input "lorat"
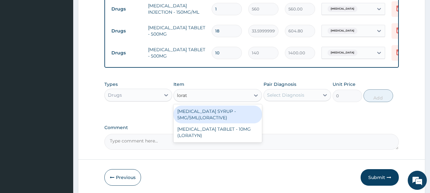
click at [235, 131] on div "LORATADINE TABLET - 10MG (LORATYN)" at bounding box center [217, 132] width 88 height 18
type input "98"
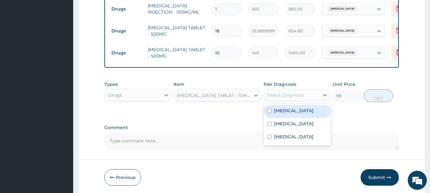
click at [294, 139] on label "Upper respiratory infection" at bounding box center [293, 137] width 39 height 6
checkbox input "true"
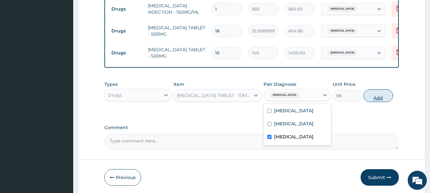
click at [382, 99] on button "Add" at bounding box center [378, 95] width 30 height 13
type input "0"
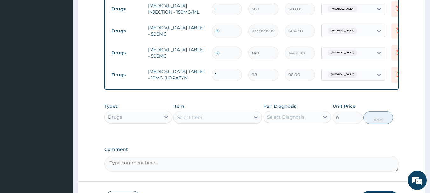
type input "0.00"
type input "5"
type input "490.00"
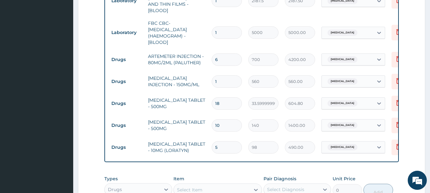
scroll to position [290, 0]
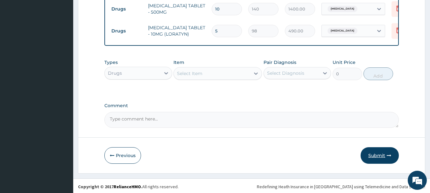
click at [378, 153] on button "Submit" at bounding box center [380, 155] width 38 height 17
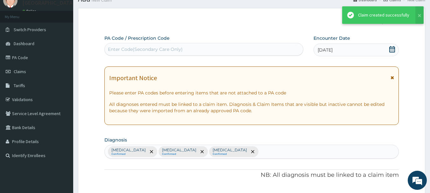
scroll to position [411, 0]
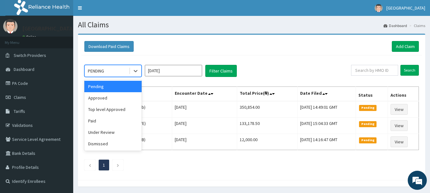
click at [97, 100] on div "Approved" at bounding box center [112, 97] width 57 height 11
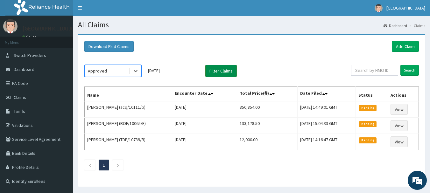
click at [218, 67] on button "Filter Claims" at bounding box center [221, 71] width 32 height 12
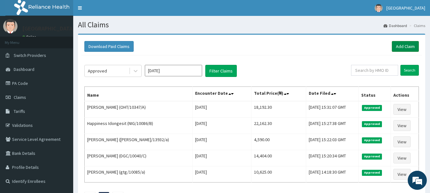
click at [414, 49] on link "Add Claim" at bounding box center [405, 46] width 27 height 11
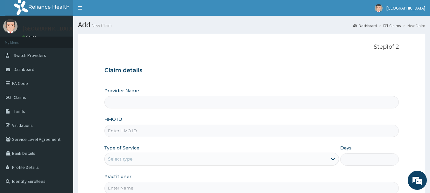
type input "[GEOGRAPHIC_DATA], [GEOGRAPHIC_DATA]"
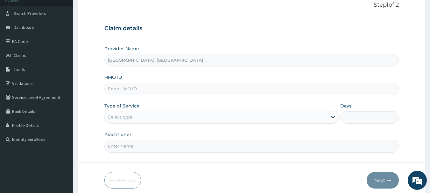
scroll to position [42, 0]
click at [167, 91] on input "HMO ID" at bounding box center [251, 88] width 295 height 12
paste input "TSZ/10005/B"
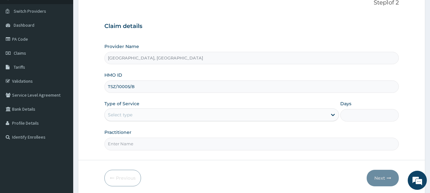
scroll to position [68, 0]
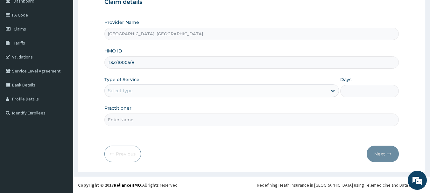
type input "TSZ/10005/B"
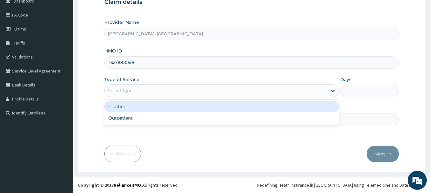
click at [116, 116] on div "Outpatient" at bounding box center [221, 117] width 235 height 11
type input "1"
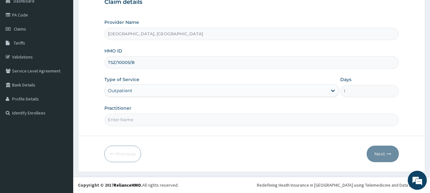
click at [132, 122] on input "Practitioner" at bounding box center [251, 120] width 295 height 12
type input "Dr Calista"
click at [392, 154] on button "Next" at bounding box center [383, 154] width 32 height 17
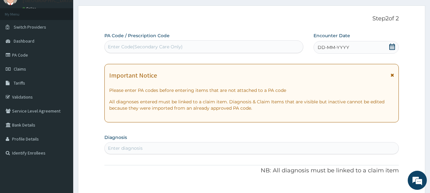
scroll to position [4, 0]
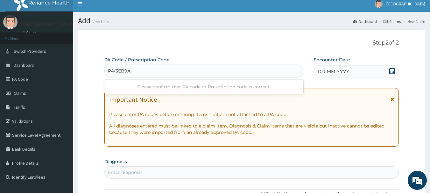
type input "PA/3EB9A4"
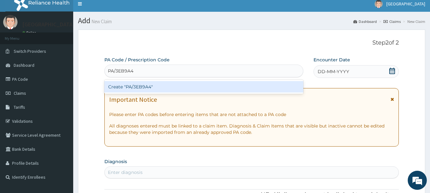
click at [187, 88] on div "Create "PA/3EB9A4"" at bounding box center [203, 86] width 199 height 11
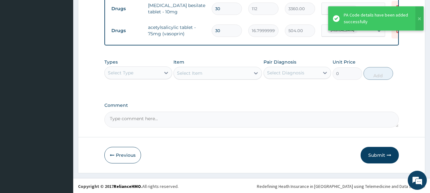
scroll to position [279, 0]
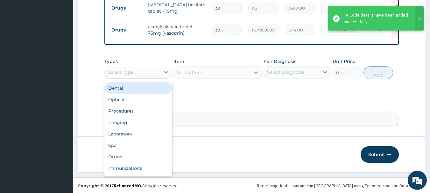
click at [120, 117] on div "Procedures" at bounding box center [138, 110] width 68 height 11
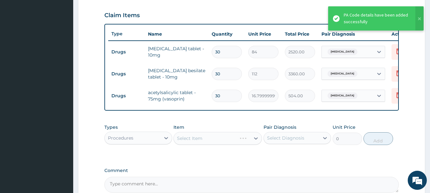
scroll to position [211, 0]
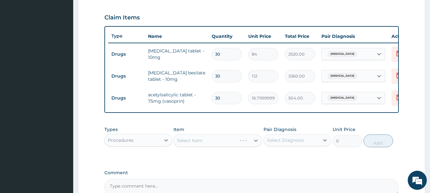
click at [237, 141] on div "Select Item" at bounding box center [217, 140] width 88 height 13
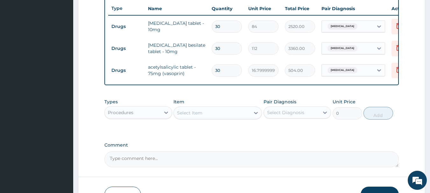
scroll to position [239, 0]
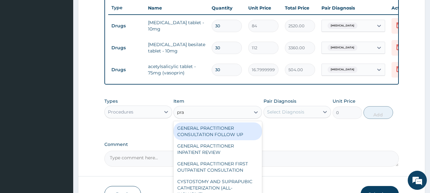
type input "prac"
click at [234, 171] on div "GENERAL PRACTITIONER FIRST OUTPATIENT CONSULTATION" at bounding box center [217, 167] width 88 height 18
type input "3750"
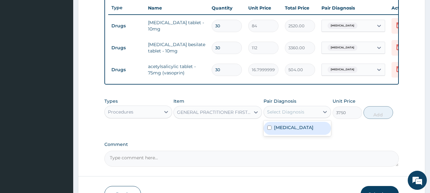
click at [304, 135] on div "[MEDICAL_DATA]" at bounding box center [297, 128] width 68 height 13
checkbox input "true"
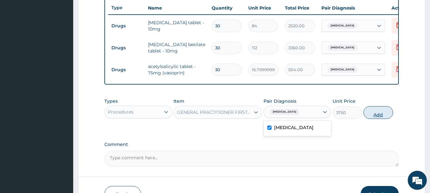
click at [382, 119] on button "Add" at bounding box center [378, 112] width 30 height 13
type input "0"
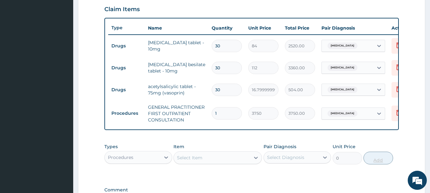
scroll to position [222, 0]
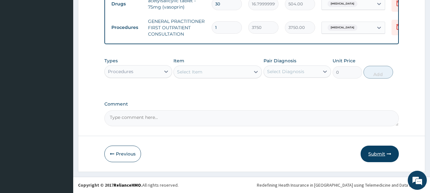
click at [383, 154] on button "Submit" at bounding box center [380, 154] width 38 height 17
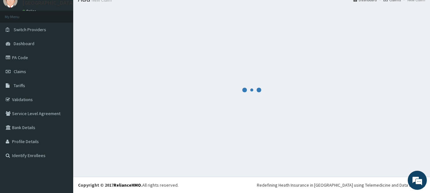
scroll to position [310, 0]
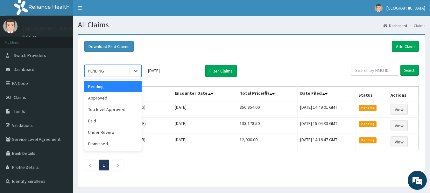
click at [101, 100] on div "Approved" at bounding box center [112, 97] width 57 height 11
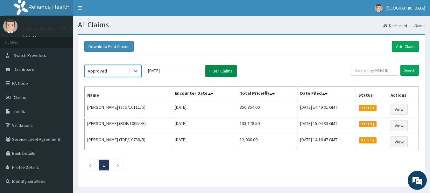
click at [221, 71] on button "Filter Claims" at bounding box center [221, 71] width 32 height 12
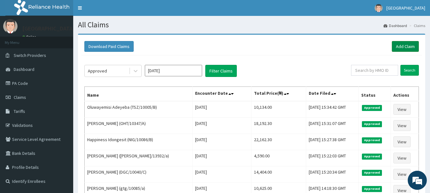
click at [411, 47] on link "Add Claim" at bounding box center [405, 46] width 27 height 11
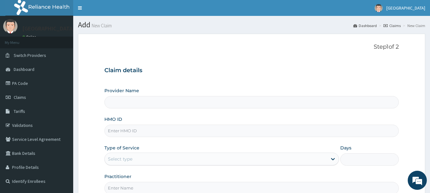
type input "[GEOGRAPHIC_DATA], [GEOGRAPHIC_DATA]"
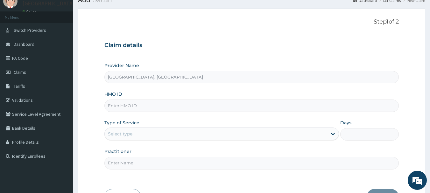
scroll to position [39, 0]
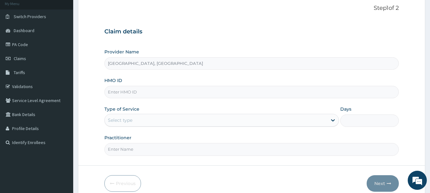
click at [167, 92] on input "HMO ID" at bounding box center [251, 92] width 295 height 12
paste input "DGC/10040/A"
type input "DGC/10040/A"
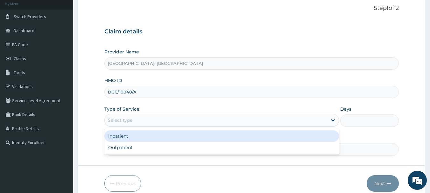
click at [123, 150] on div "Outpatient" at bounding box center [221, 147] width 235 height 11
type input "1"
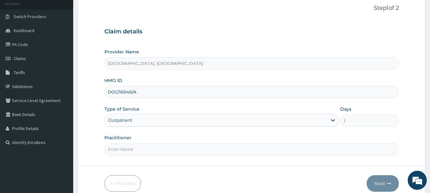
click at [134, 151] on input "Practitioner" at bounding box center [251, 149] width 295 height 12
type input "[PERSON_NAME]"
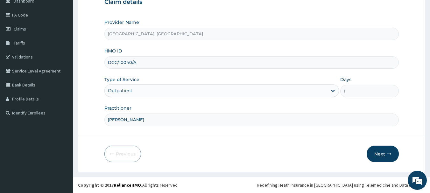
click at [387, 154] on icon "button" at bounding box center [389, 154] width 4 height 4
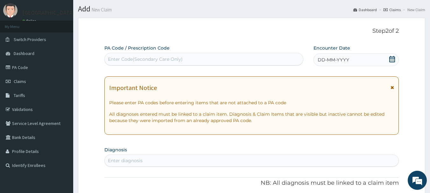
scroll to position [10, 0]
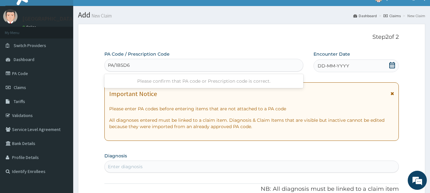
type input "PA/1B5D6E"
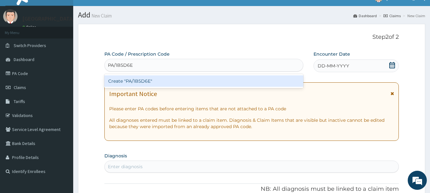
click at [184, 78] on div "Create "PA/1B5D6E"" at bounding box center [203, 80] width 199 height 11
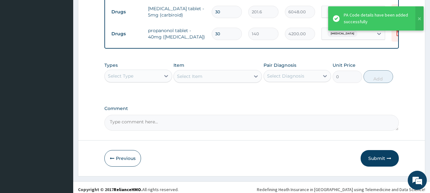
scroll to position [298, 0]
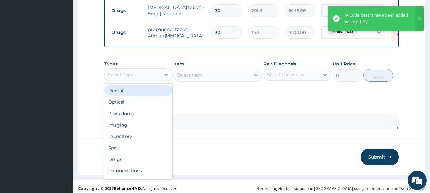
click at [123, 117] on div "Procedures" at bounding box center [138, 113] width 68 height 11
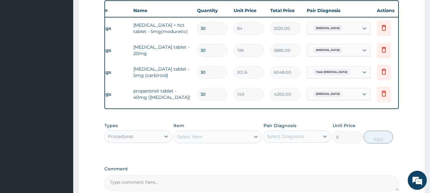
scroll to position [0, 21]
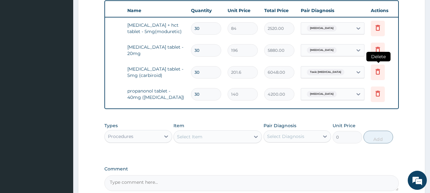
click at [381, 73] on icon at bounding box center [378, 72] width 8 height 8
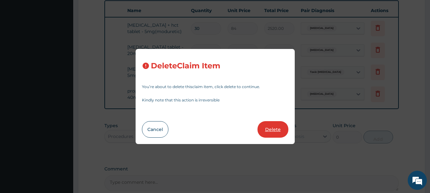
click at [270, 125] on button "Delete" at bounding box center [272, 129] width 31 height 17
type input "140"
type input "4200.00"
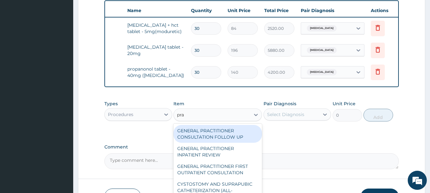
type input "prac"
click at [232, 174] on div "GENERAL PRACTITIONER FIRST OUTPATIENT CONSULTATION" at bounding box center [217, 170] width 88 height 18
type input "3750"
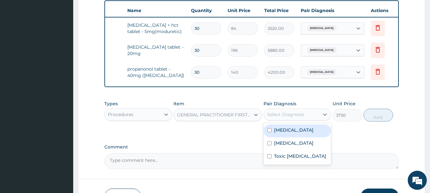
click at [299, 146] on label "Hyperlipidemia" at bounding box center [293, 143] width 39 height 6
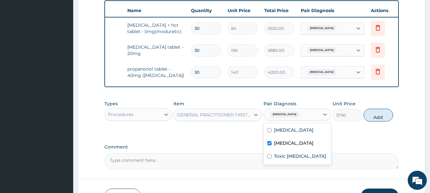
checkbox input "false"
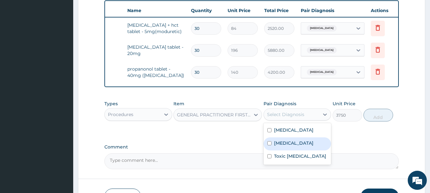
click at [303, 133] on label "Essential hypertension" at bounding box center [293, 130] width 39 height 6
checkbox input "true"
click at [384, 122] on button "Add" at bounding box center [378, 115] width 30 height 13
type input "0"
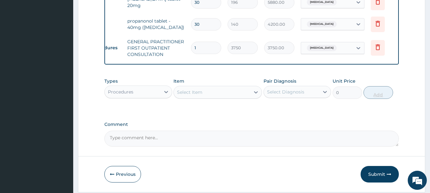
scroll to position [298, 0]
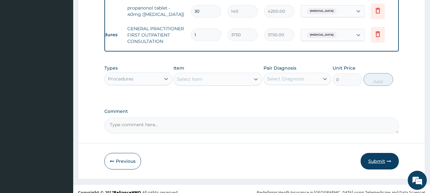
click at [377, 170] on button "Submit" at bounding box center [380, 161] width 38 height 17
click at [382, 167] on button "Submit" at bounding box center [380, 161] width 38 height 17
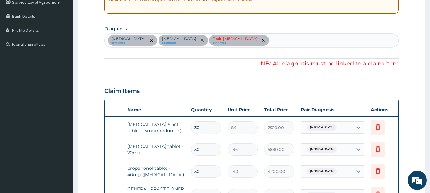
scroll to position [126, 0]
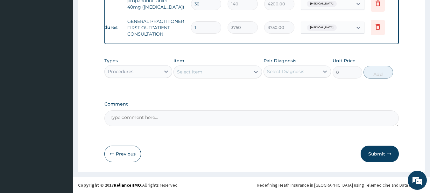
click at [383, 154] on button "Submit" at bounding box center [380, 154] width 38 height 17
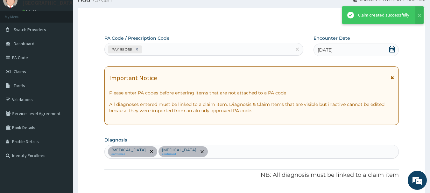
scroll to position [310, 0]
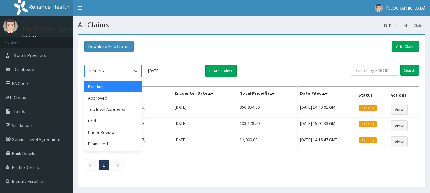
click at [97, 98] on div "Approved" at bounding box center [112, 97] width 57 height 11
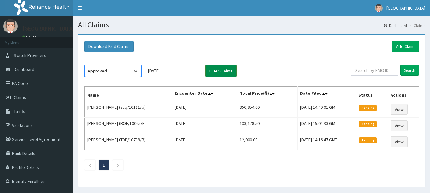
click at [221, 71] on button "Filter Claims" at bounding box center [221, 71] width 32 height 12
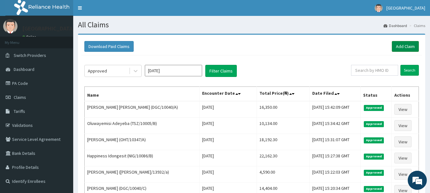
click at [405, 51] on link "Add Claim" at bounding box center [405, 46] width 27 height 11
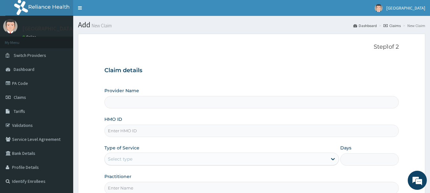
type input "[GEOGRAPHIC_DATA], [GEOGRAPHIC_DATA]"
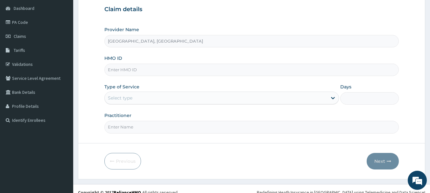
scroll to position [62, 0]
click at [177, 64] on input "HMO ID" at bounding box center [251, 69] width 295 height 12
paste input "IHI/10036/A"
type input "IHI/10036/A"
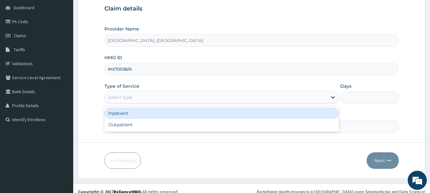
click at [117, 126] on div "Outpatient" at bounding box center [221, 124] width 235 height 11
type input "1"
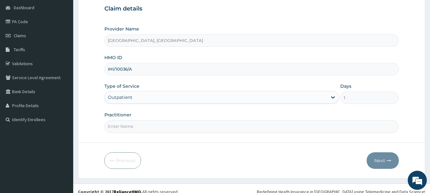
click at [146, 125] on input "Practitioner" at bounding box center [251, 126] width 295 height 12
type input "Dr Calista"
click at [389, 164] on button "Next" at bounding box center [383, 160] width 32 height 17
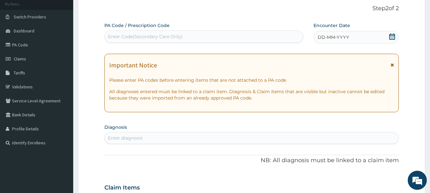
scroll to position [0, 0]
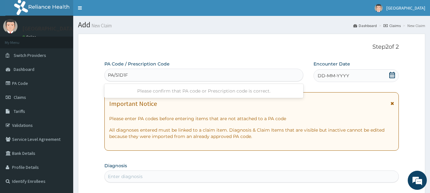
type input "PA/51D1F6"
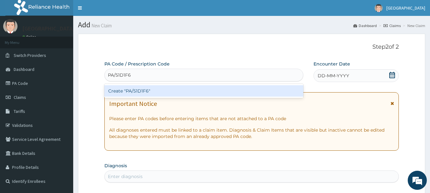
click at [177, 93] on div "Create "PA/51D1F6"" at bounding box center [203, 90] width 199 height 11
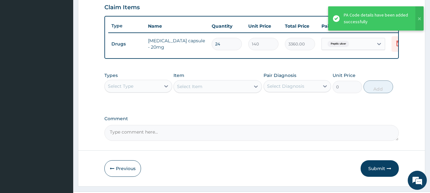
scroll to position [240, 0]
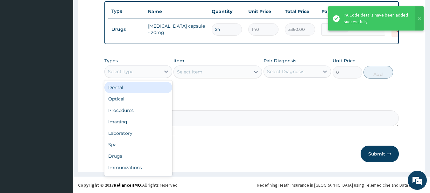
click at [124, 111] on div "Procedures" at bounding box center [138, 110] width 68 height 11
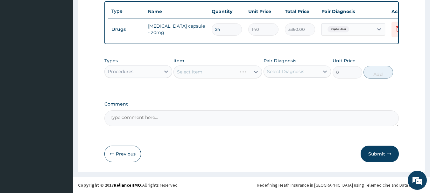
click at [236, 71] on div "Select Item" at bounding box center [217, 72] width 88 height 13
click at [236, 69] on div "Select Item" at bounding box center [217, 72] width 88 height 13
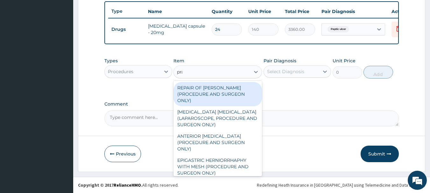
type input "prac"
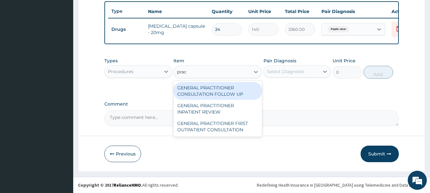
click at [232, 124] on div "GENERAL PRACTITIONER FIRST OUTPATIENT CONSULTATION" at bounding box center [217, 127] width 88 height 18
type input "3750"
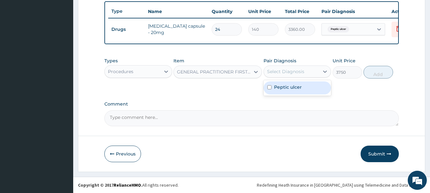
click at [291, 88] on label "Peptic ulcer" at bounding box center [288, 87] width 28 height 6
checkbox input "true"
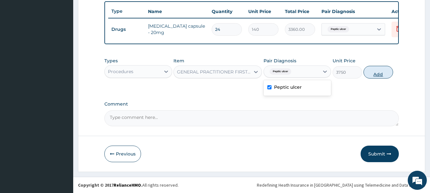
click at [382, 73] on button "Add" at bounding box center [378, 72] width 30 height 13
type input "0"
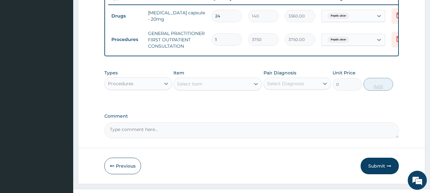
scroll to position [266, 0]
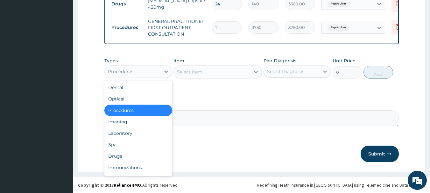
click at [116, 157] on div "Drugs" at bounding box center [138, 156] width 68 height 11
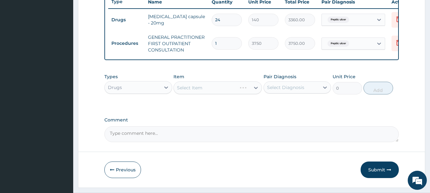
scroll to position [234, 0]
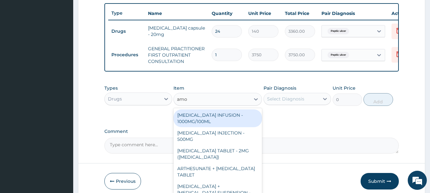
type input "amox"
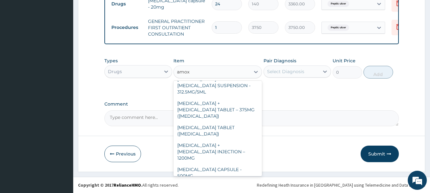
scroll to position [39, 0]
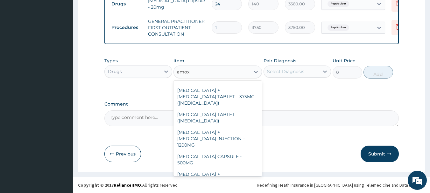
click at [240, 151] on div "AMOXICILLIN CAPSULE - 500MG" at bounding box center [217, 160] width 88 height 18
type input "112"
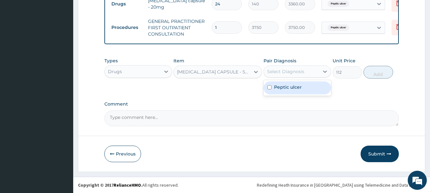
click at [299, 88] on label "Peptic ulcer" at bounding box center [288, 87] width 28 height 6
checkbox input "true"
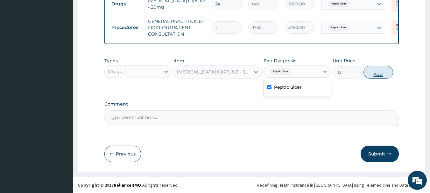
click at [379, 73] on button "Add" at bounding box center [378, 72] width 30 height 13
type input "0"
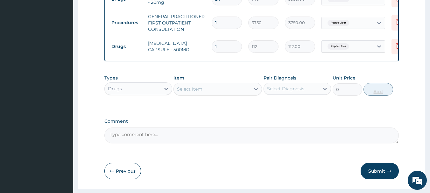
type input "0.00"
type input "2"
type input "224.00"
type input "20"
type input "2240.00"
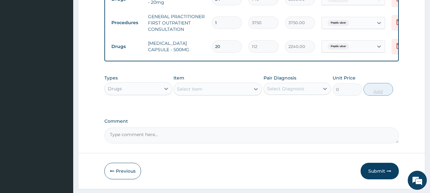
type input "20"
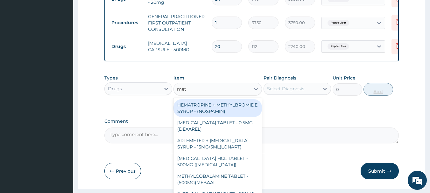
type input "meto"
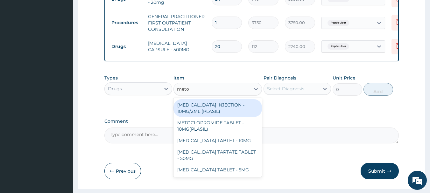
click at [220, 116] on div "METOCLOPRAMIDE INJECTION - 10MG/2ML (PLASIL)" at bounding box center [217, 108] width 88 height 18
type input "274.4"
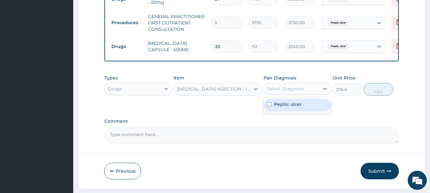
click at [292, 108] on label "Peptic ulcer" at bounding box center [288, 104] width 28 height 6
checkbox input "true"
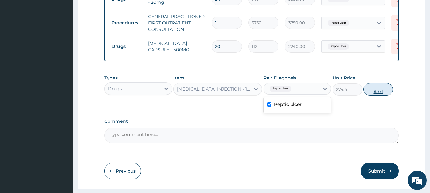
click at [382, 95] on button "Add" at bounding box center [378, 89] width 30 height 13
type input "0"
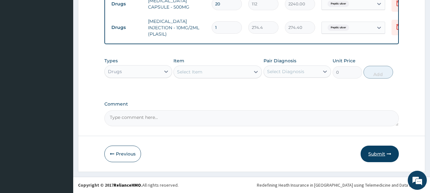
click at [379, 152] on button "Submit" at bounding box center [380, 154] width 38 height 17
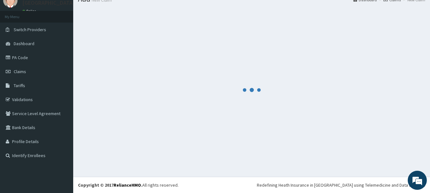
scroll to position [313, 0]
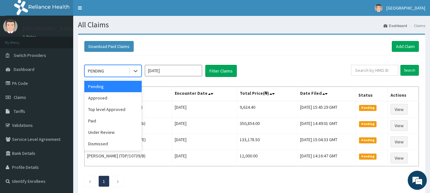
click at [100, 100] on div "Approved" at bounding box center [112, 97] width 57 height 11
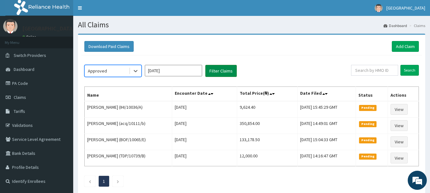
click at [226, 72] on button "Filter Claims" at bounding box center [221, 71] width 32 height 12
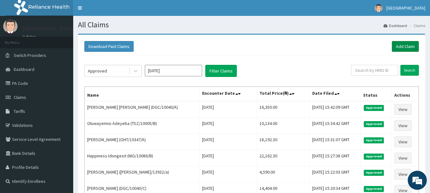
click at [411, 47] on link "Add Claim" at bounding box center [405, 46] width 27 height 11
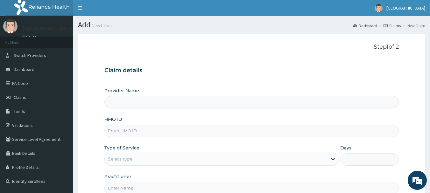
type input "[GEOGRAPHIC_DATA], [GEOGRAPHIC_DATA]"
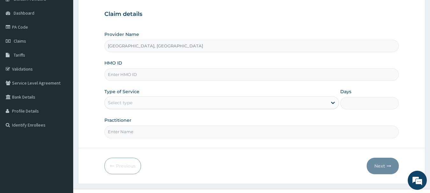
scroll to position [57, 0]
click at [166, 75] on input "HMO ID" at bounding box center [251, 74] width 295 height 12
paste input "WTC/10110/C"
type input "WTC/10110/C"
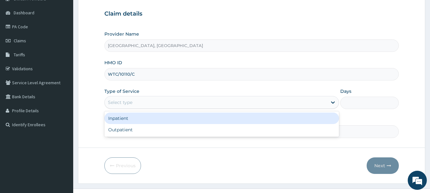
click at [123, 131] on div "Outpatient" at bounding box center [221, 129] width 235 height 11
type input "1"
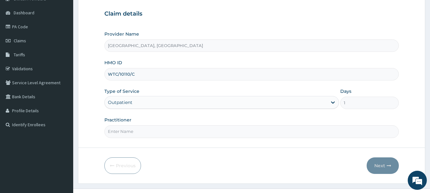
click at [150, 130] on input "Practitioner" at bounding box center [251, 131] width 295 height 12
type input "DR Adesipe"
click at [389, 167] on icon "button" at bounding box center [389, 166] width 4 height 4
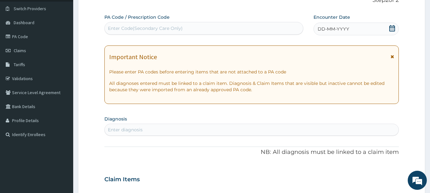
scroll to position [0, 0]
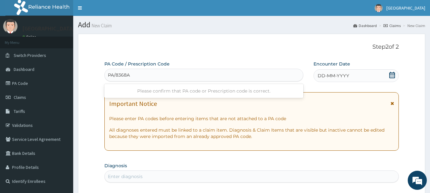
type input "PA/8368A3"
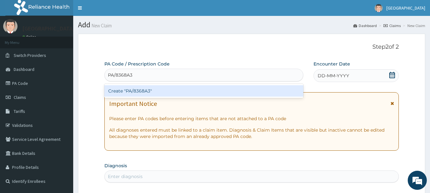
click at [167, 94] on div "Create "PA/8368A3"" at bounding box center [203, 90] width 199 height 11
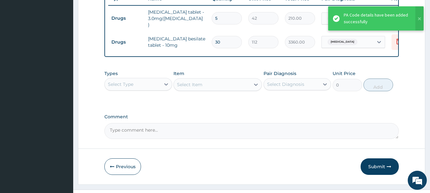
scroll to position [262, 0]
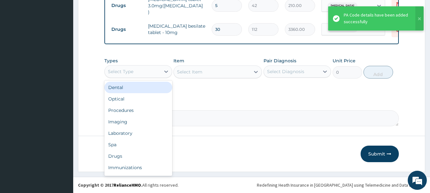
click at [122, 112] on div "Procedures" at bounding box center [138, 110] width 68 height 11
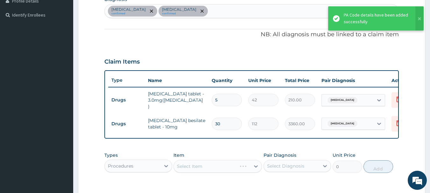
scroll to position [166, 0]
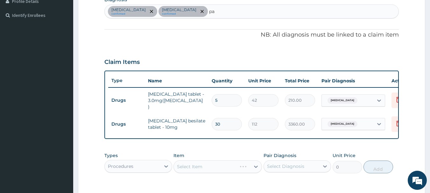
type input "p"
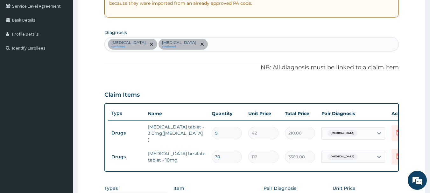
scroll to position [66, 0]
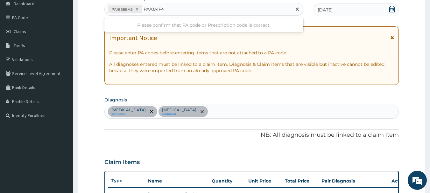
type input "PA/0A1F44"
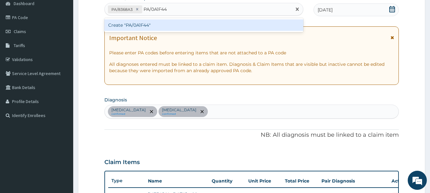
click at [186, 23] on div "Create "PA/0A1F44"" at bounding box center [203, 24] width 199 height 11
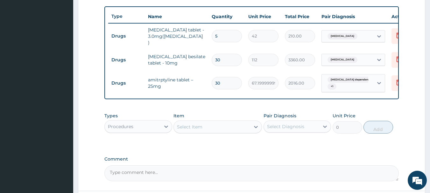
scroll to position [261, 0]
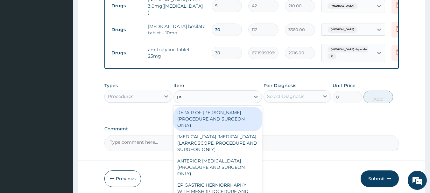
type input "prac"
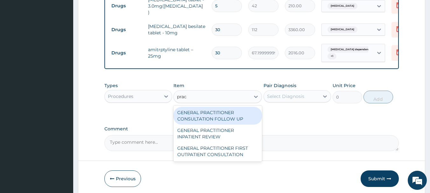
click at [234, 157] on div "GENERAL PRACTITIONER FIRST OUTPATIENT CONSULTATION" at bounding box center [217, 152] width 88 height 18
type input "3750"
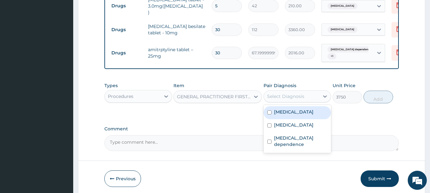
click at [308, 128] on label "Essential hypertension" at bounding box center [293, 125] width 39 height 6
checkbox input "true"
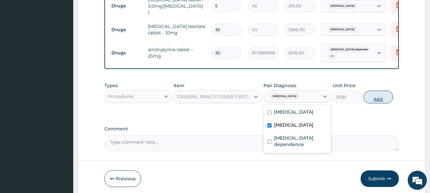
click at [381, 100] on button "Add" at bounding box center [378, 97] width 30 height 13
type input "0"
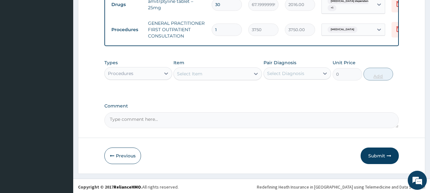
scroll to position [312, 0]
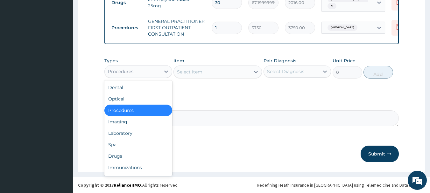
click at [117, 158] on div "Drugs" at bounding box center [138, 156] width 68 height 11
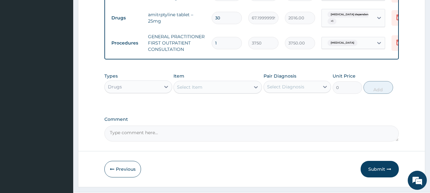
scroll to position [296, 0]
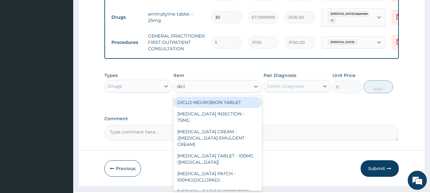
type input "diclo"
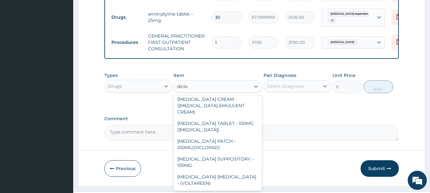
scroll to position [0, 0]
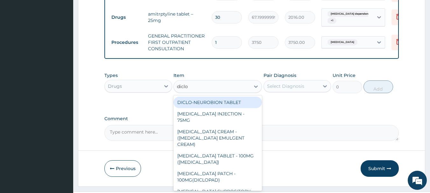
click at [226, 150] on div "DICLOFENAC TABLET - 100MG (CATAFLAM)" at bounding box center [217, 159] width 88 height 18
type input "78.39999999999999"
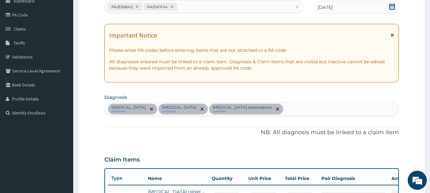
scroll to position [78, 0]
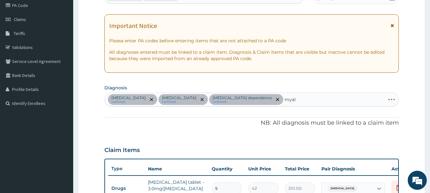
type input "myalg"
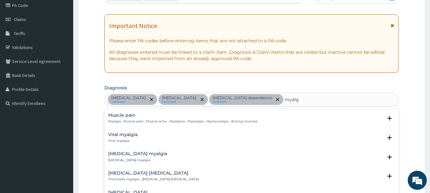
click at [139, 118] on div "Muscle pain Myalgia , Muscle pain , Muscle ache , Myodynia , Myosalgia , Myoneu…" at bounding box center [182, 118] width 149 height 11
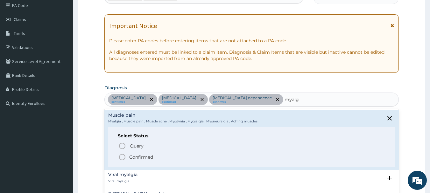
click at [122, 158] on icon "status option filled" at bounding box center [122, 157] width 8 height 8
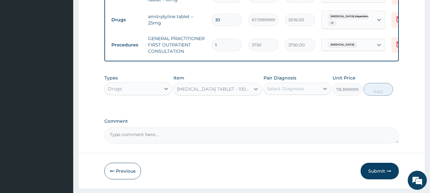
scroll to position [292, 0]
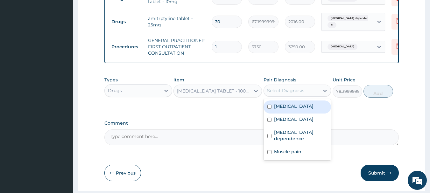
click at [287, 154] on label "Muscle pain" at bounding box center [287, 152] width 27 height 6
checkbox input "true"
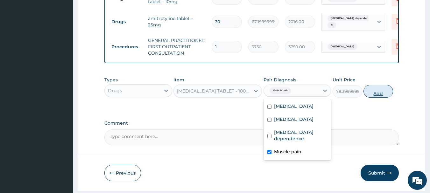
click at [378, 96] on button "Add" at bounding box center [378, 91] width 30 height 13
type input "0"
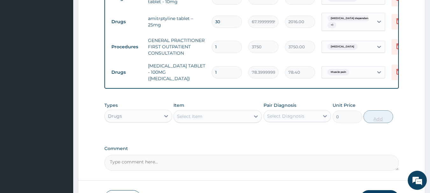
type input "10"
type input "784.00"
type input "10"
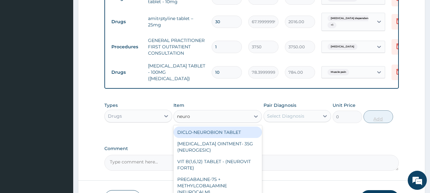
type input "neurog"
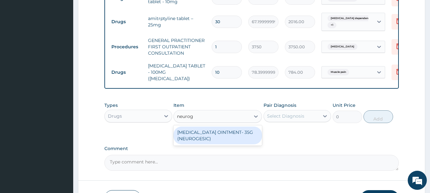
click at [232, 135] on div "METHYL SALICYLATE OINTMENT- 35G (NEUROGESIC)" at bounding box center [217, 136] width 88 height 18
type input "1400"
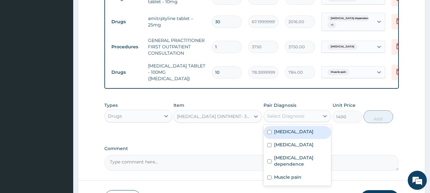
click at [291, 177] on label "Muscle pain" at bounding box center [287, 177] width 27 height 6
checkbox input "true"
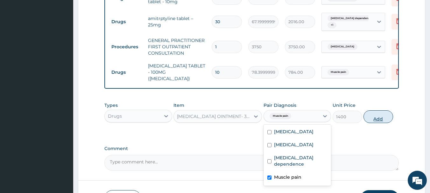
click at [384, 117] on button "Add" at bounding box center [378, 116] width 30 height 13
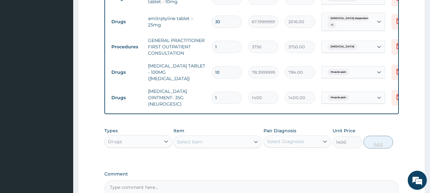
type input "0"
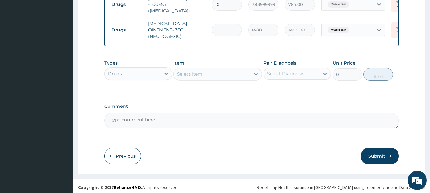
click at [379, 155] on button "Submit" at bounding box center [380, 156] width 38 height 17
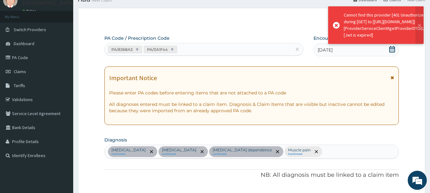
scroll to position [360, 0]
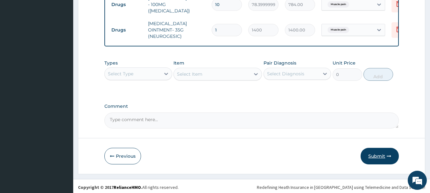
click at [381, 153] on button "Submit" at bounding box center [380, 156] width 38 height 17
click at [215, 89] on div "Types Select Type Item Select Item Pair Diagnosis Select Diagnosis Unit Price 0…" at bounding box center [251, 75] width 295 height 37
click at [378, 153] on button "Submit" at bounding box center [380, 156] width 38 height 17
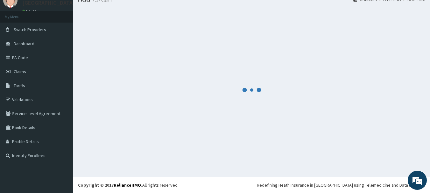
scroll to position [26, 0]
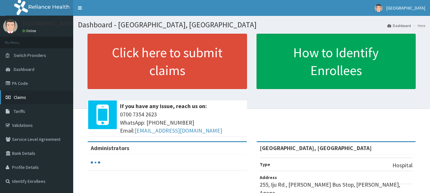
click at [18, 96] on span "Claims" at bounding box center [20, 98] width 12 height 6
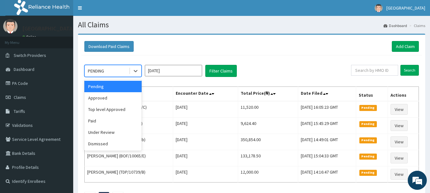
click at [98, 101] on div "Approved" at bounding box center [112, 97] width 57 height 11
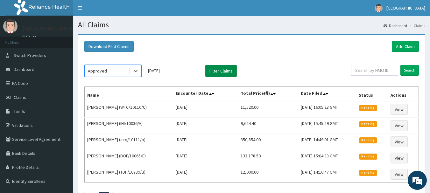
click at [235, 71] on button "Filter Claims" at bounding box center [221, 71] width 32 height 12
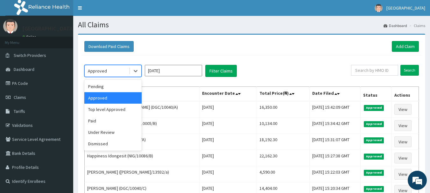
click at [272, 64] on div "option Approved, selected. option Approved selected, 2 of 6. 6 results availabl…" at bounding box center [251, 148] width 341 height 186
click at [103, 135] on div "Under Review" at bounding box center [112, 132] width 57 height 11
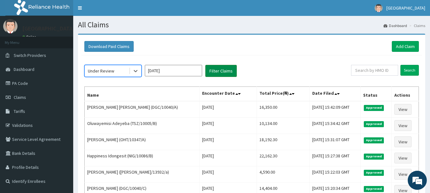
click at [218, 76] on button "Filter Claims" at bounding box center [221, 71] width 32 height 12
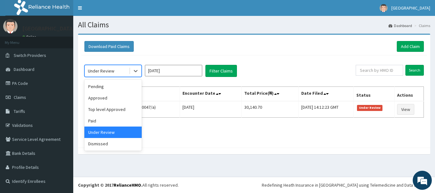
click at [112, 88] on div "Pending" at bounding box center [112, 86] width 57 height 11
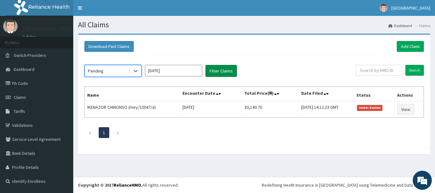
click at [228, 74] on button "Filter Claims" at bounding box center [221, 71] width 32 height 12
